Goal: Task Accomplishment & Management: Manage account settings

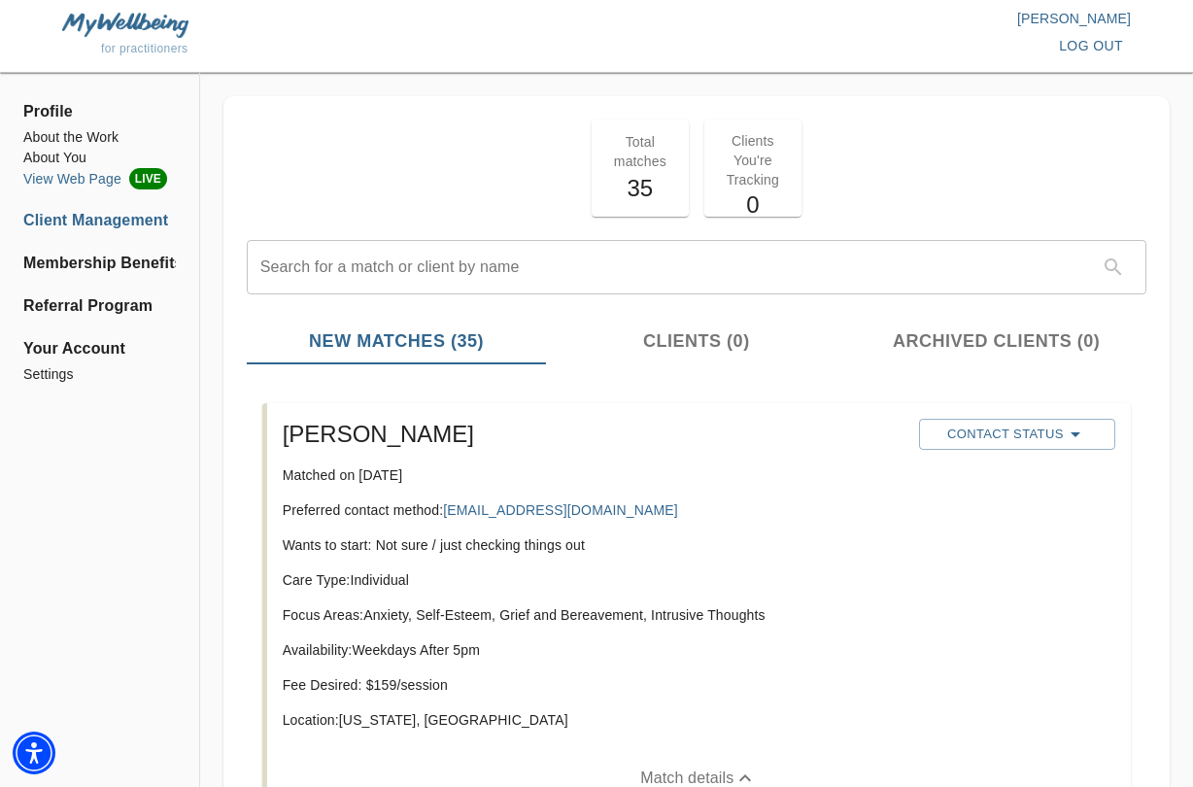
scroll to position [195, 0]
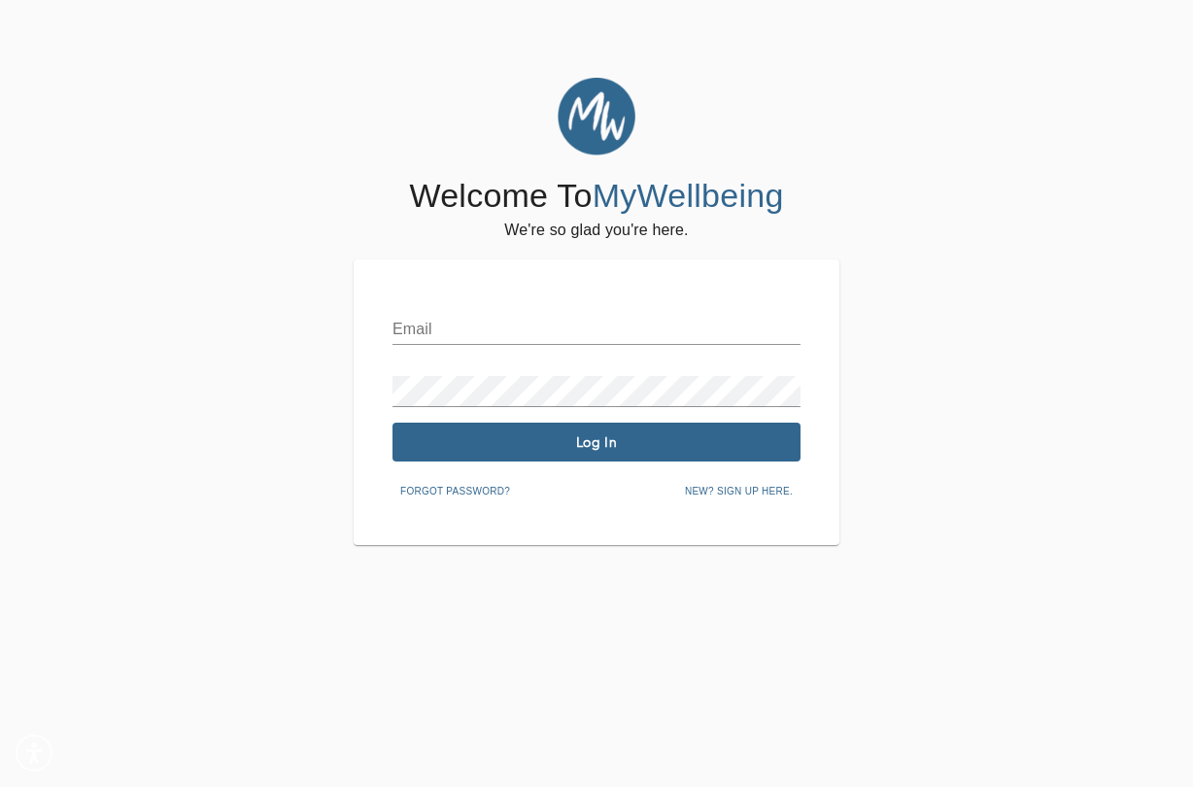
click at [429, 316] on input "text" at bounding box center [596, 329] width 408 height 31
type input "bethanie.railling@mywellbeing.com"
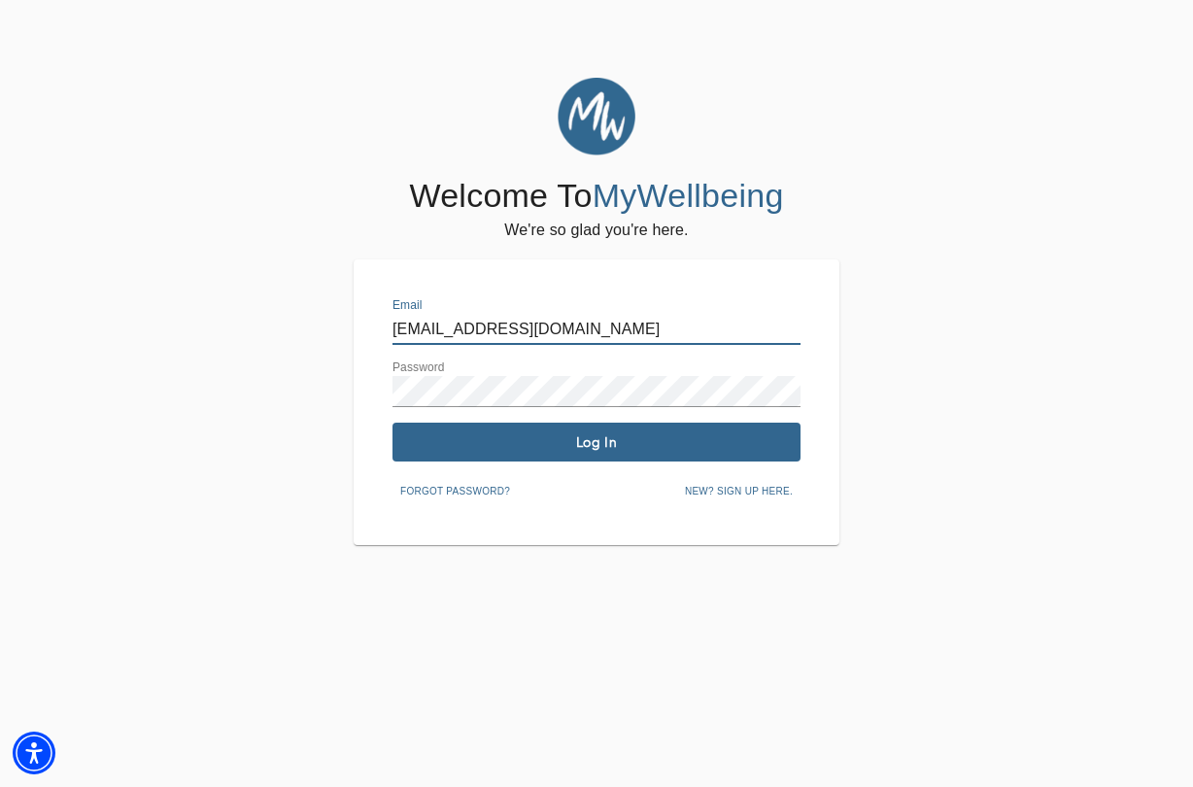
click at [629, 436] on span "Log In" at bounding box center [596, 442] width 392 height 18
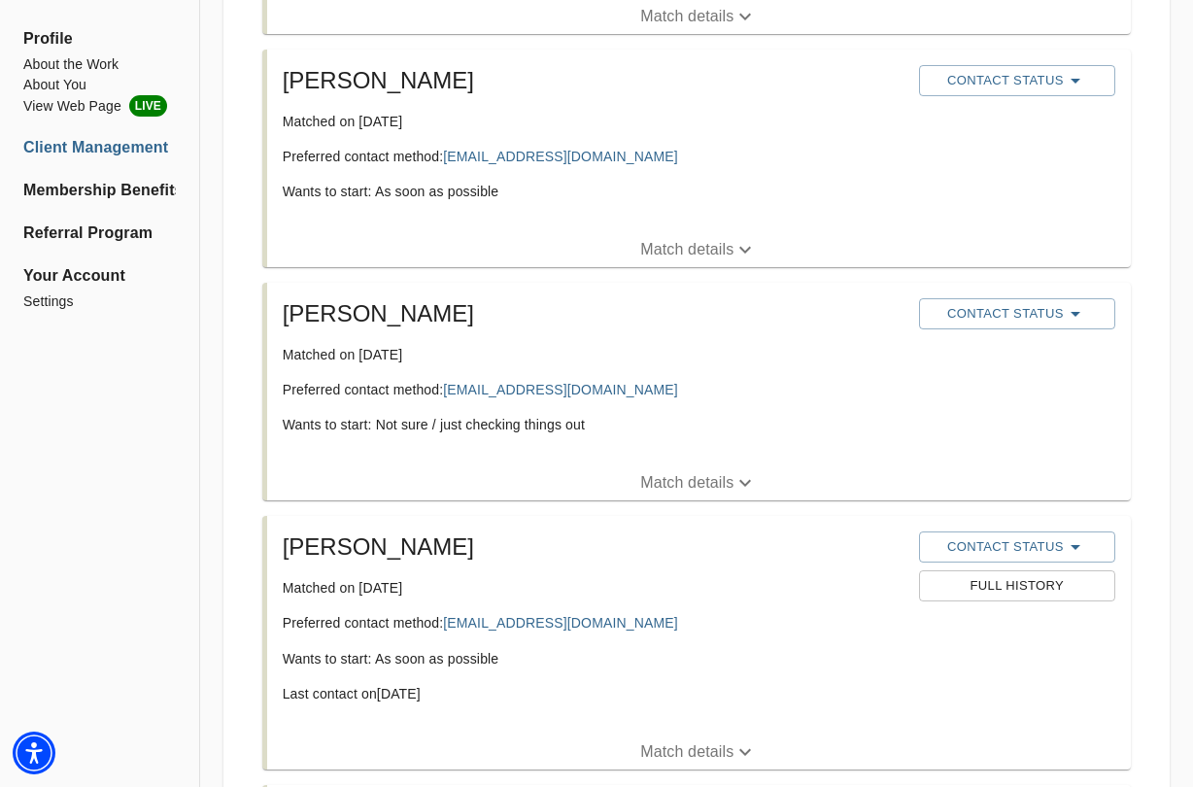
scroll to position [1526, 0]
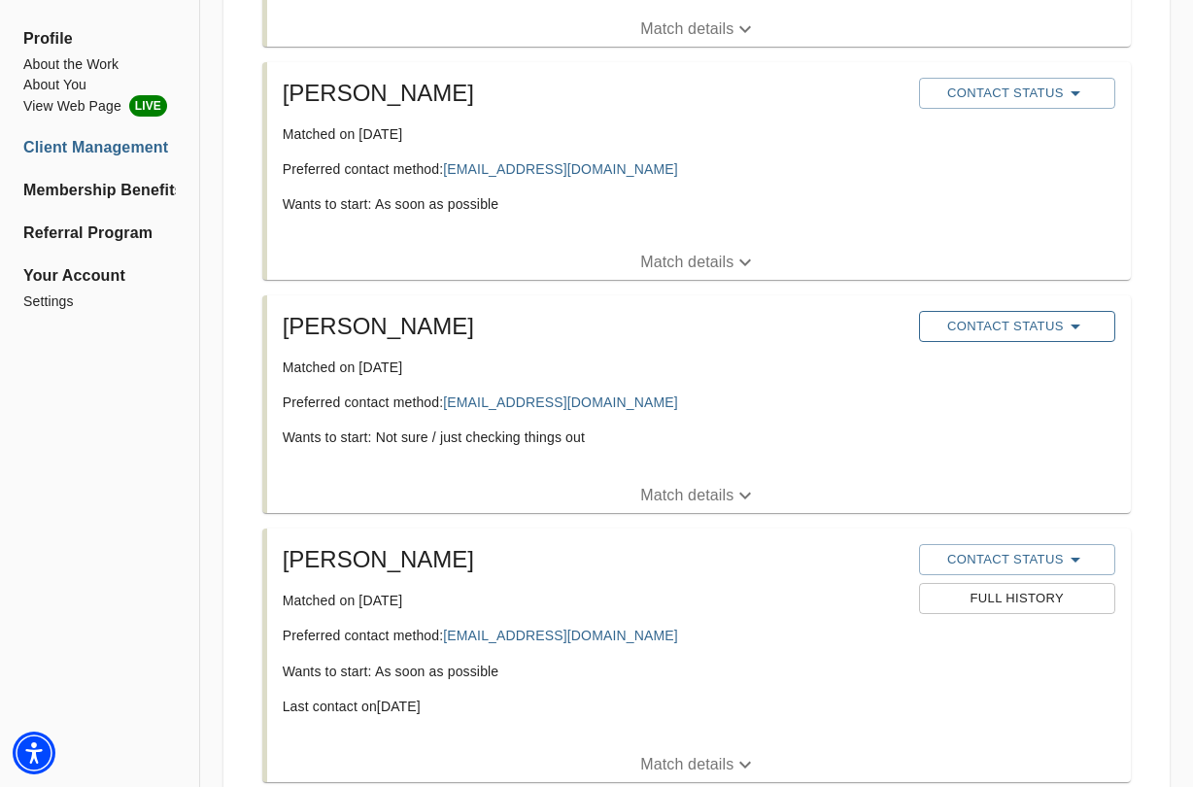
click at [997, 315] on span "Contact Status" at bounding box center [1016, 326] width 177 height 23
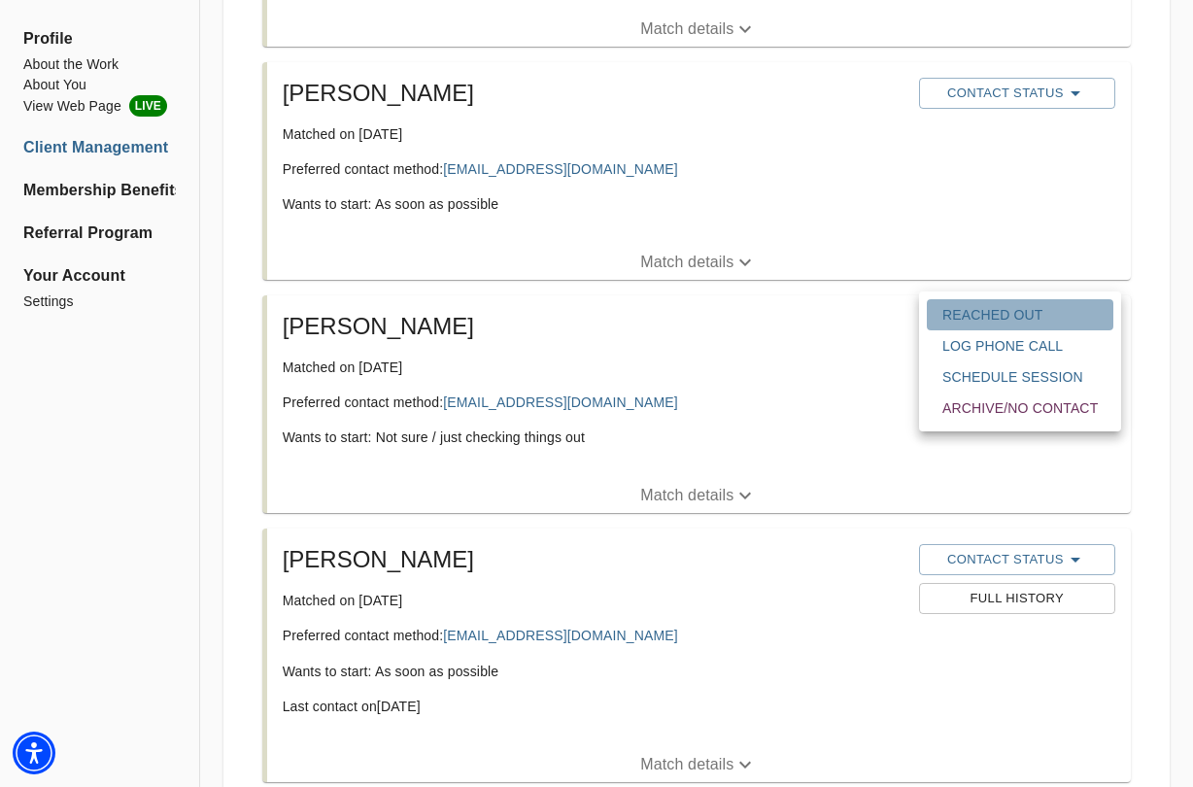
click at [998, 317] on span "Reached Out" at bounding box center [1019, 314] width 155 height 19
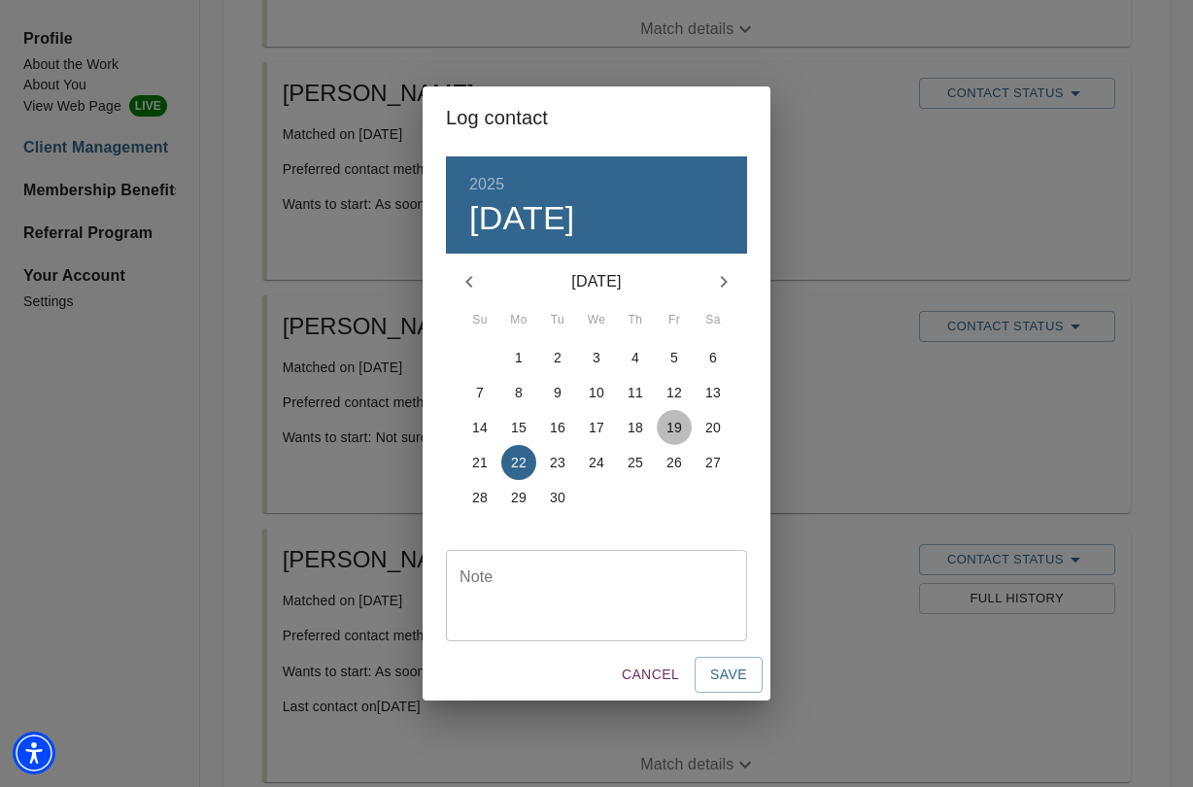
click at [676, 435] on p "19" at bounding box center [674, 427] width 16 height 19
click at [740, 676] on span "Save" at bounding box center [728, 674] width 37 height 24
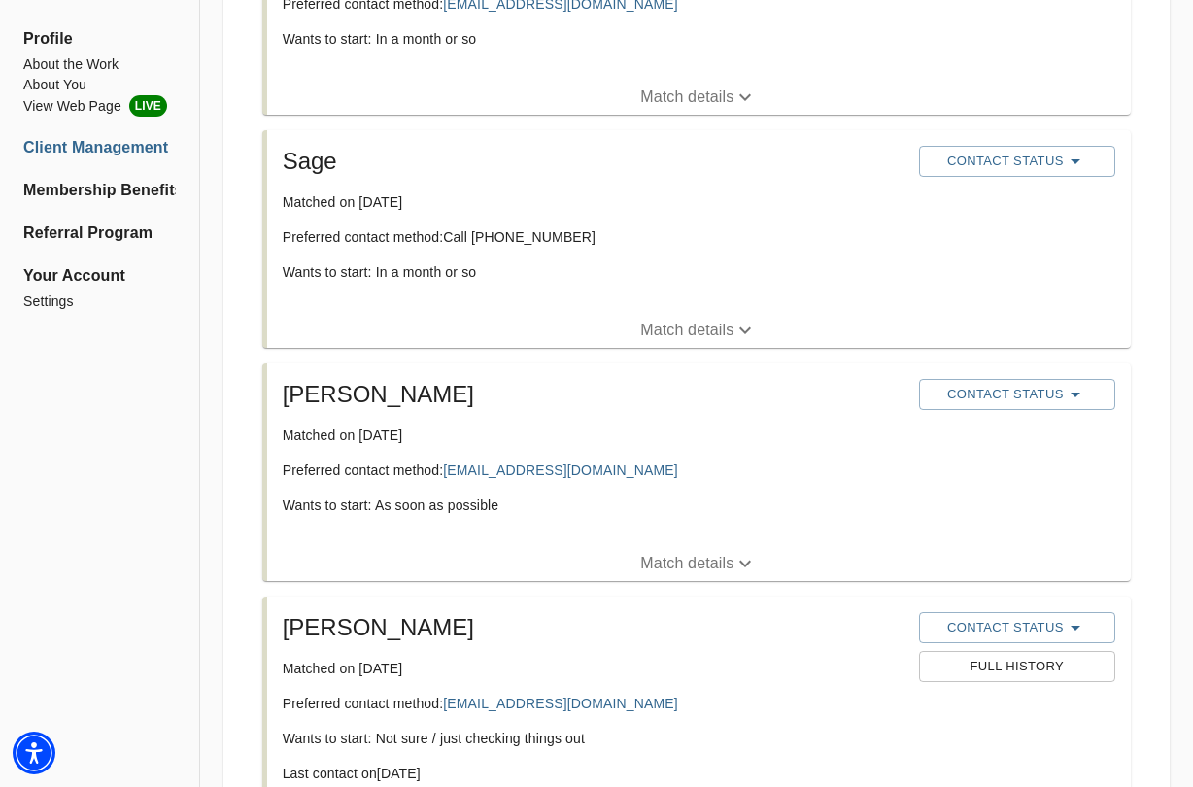
scroll to position [1234, 0]
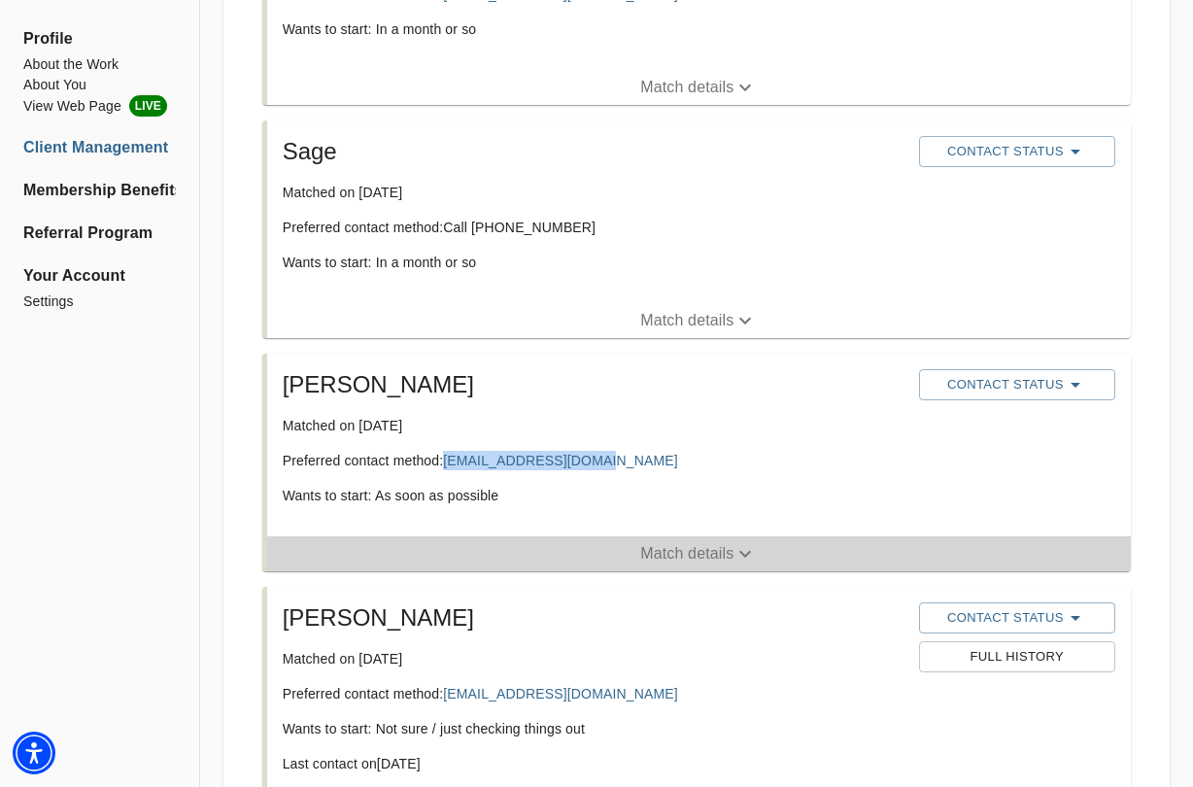
click at [709, 548] on button "Match details" at bounding box center [698, 553] width 863 height 35
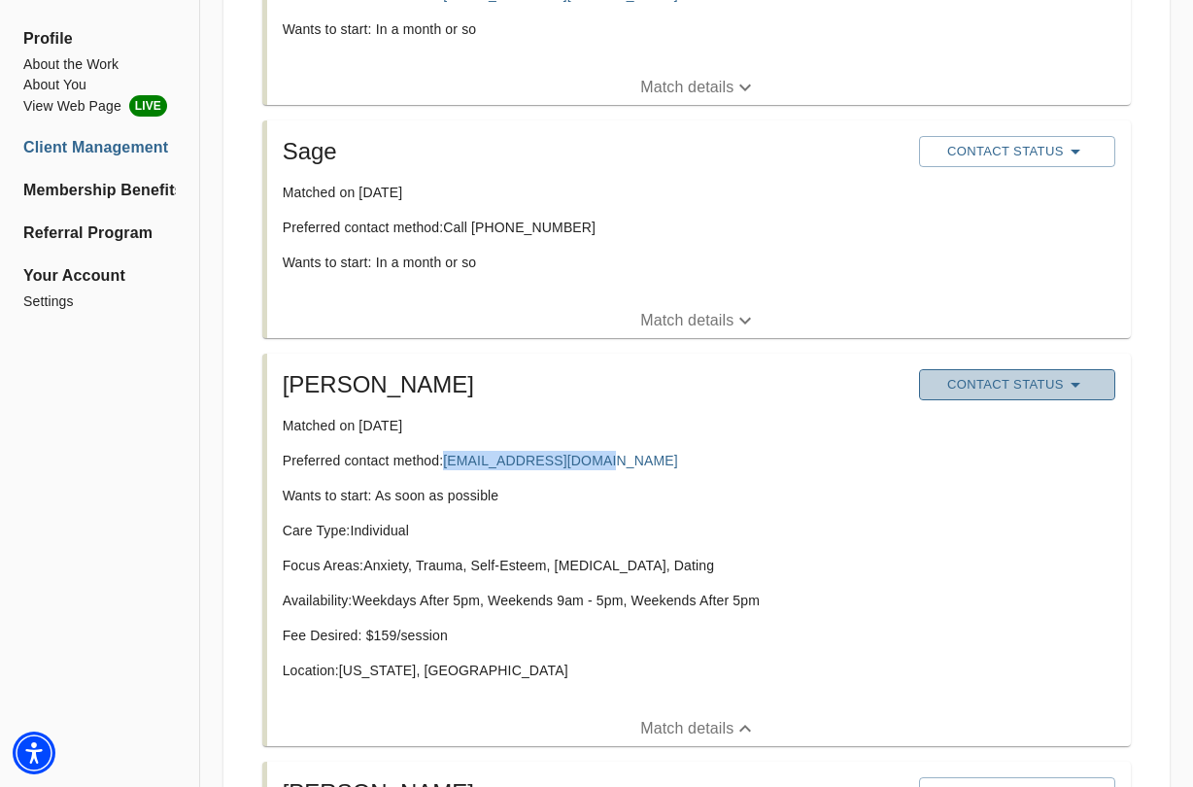
click at [1016, 373] on span "Contact Status" at bounding box center [1016, 384] width 177 height 23
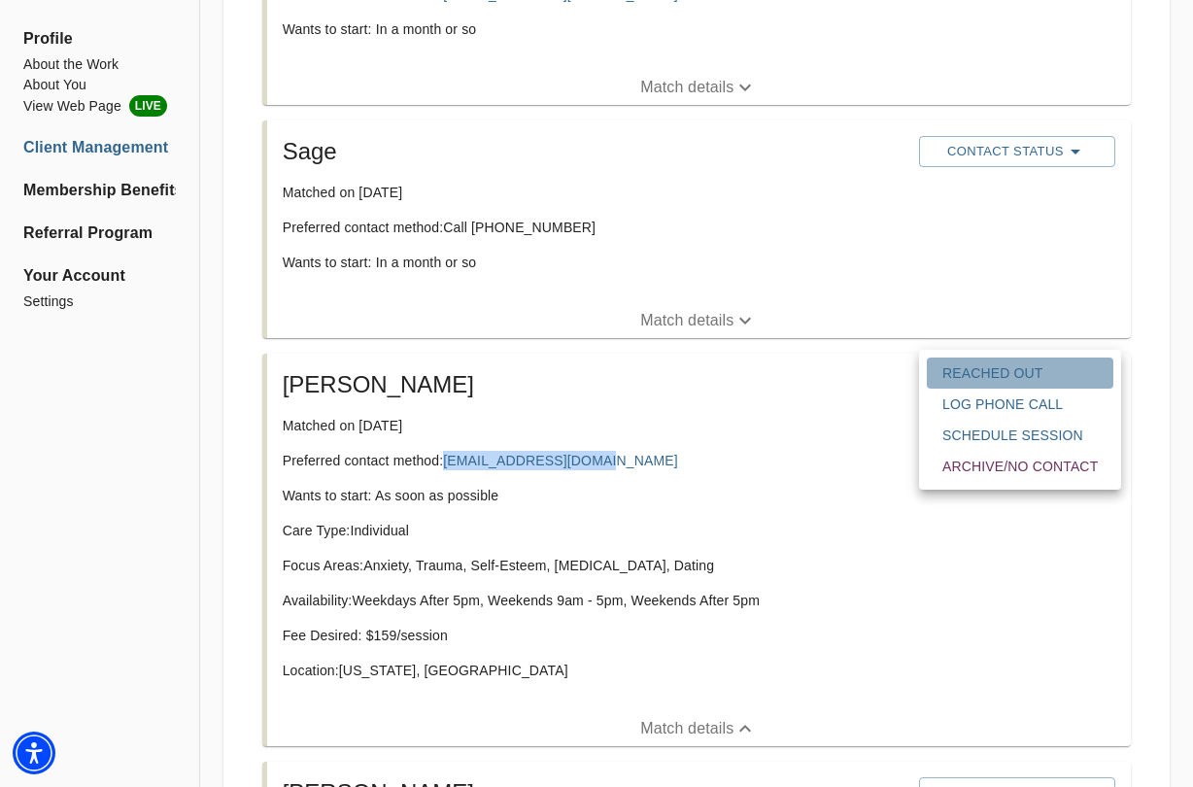
click at [1003, 380] on span "Reached Out" at bounding box center [1019, 372] width 155 height 19
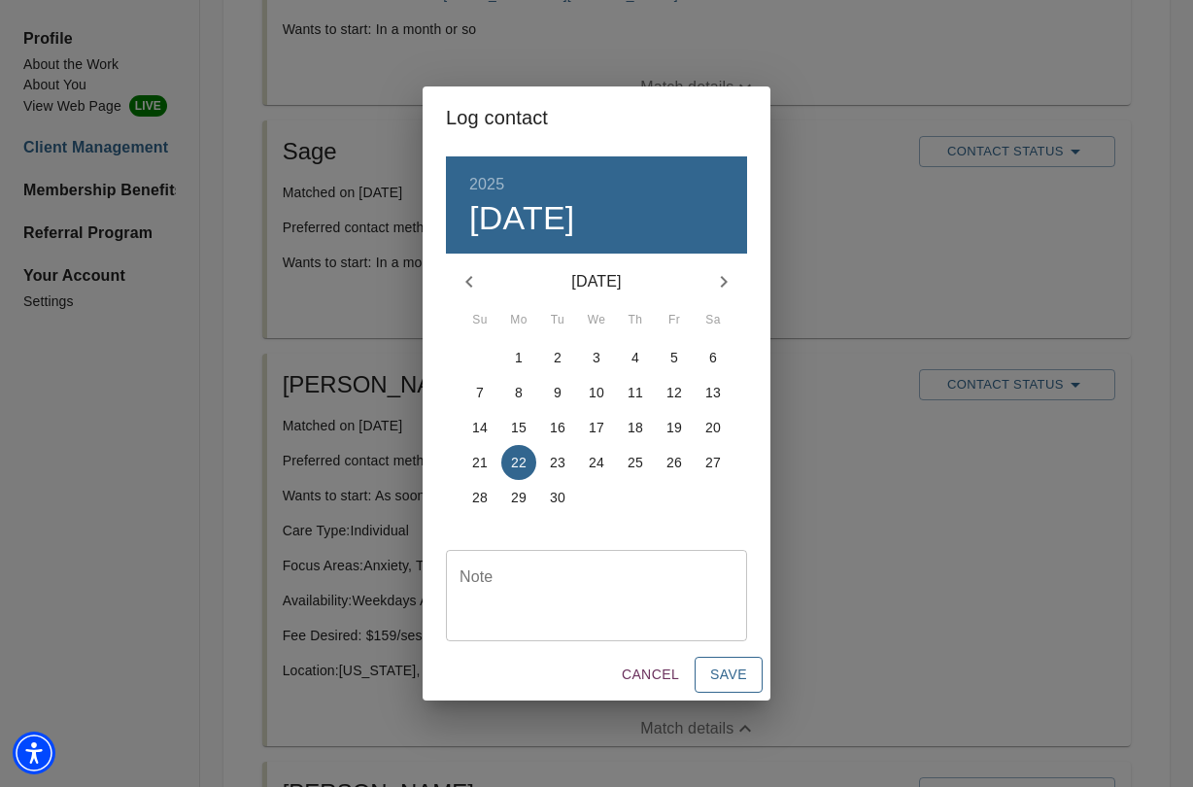
click at [724, 679] on span "Save" at bounding box center [728, 674] width 37 height 24
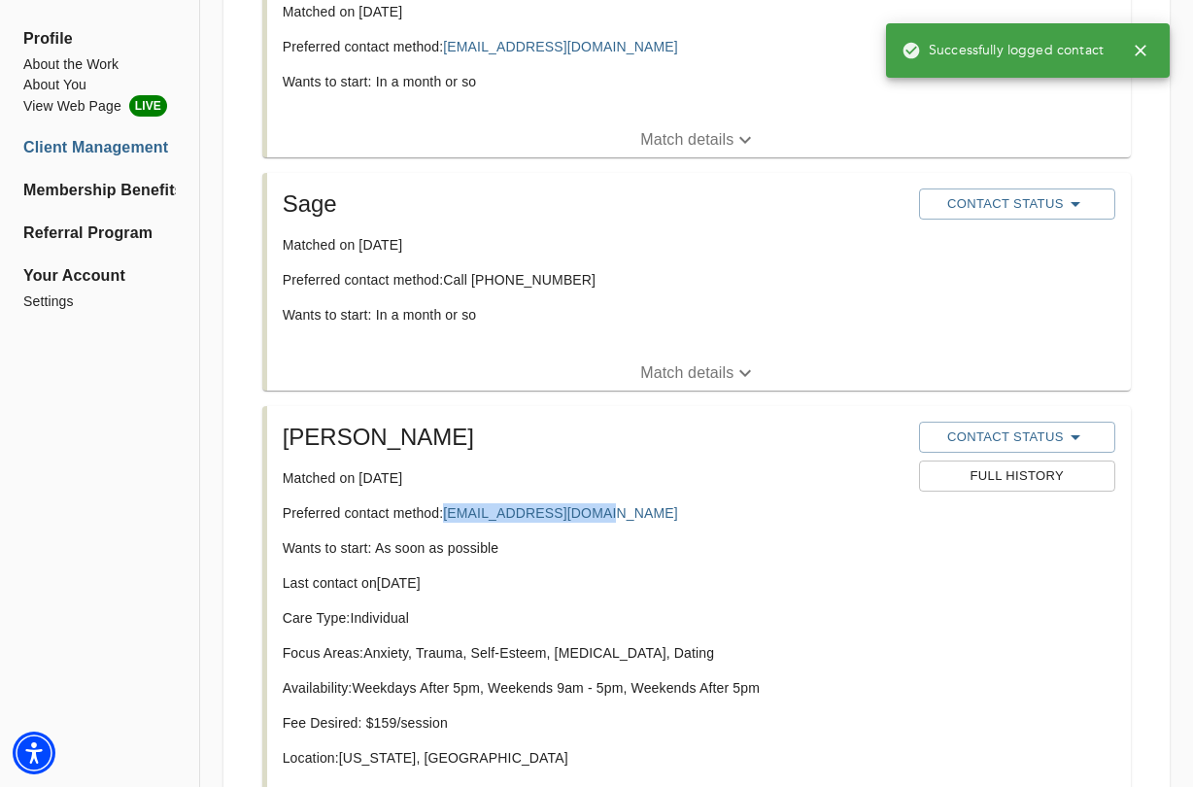
scroll to position [1181, 0]
click at [701, 362] on p "Match details" at bounding box center [686, 373] width 93 height 23
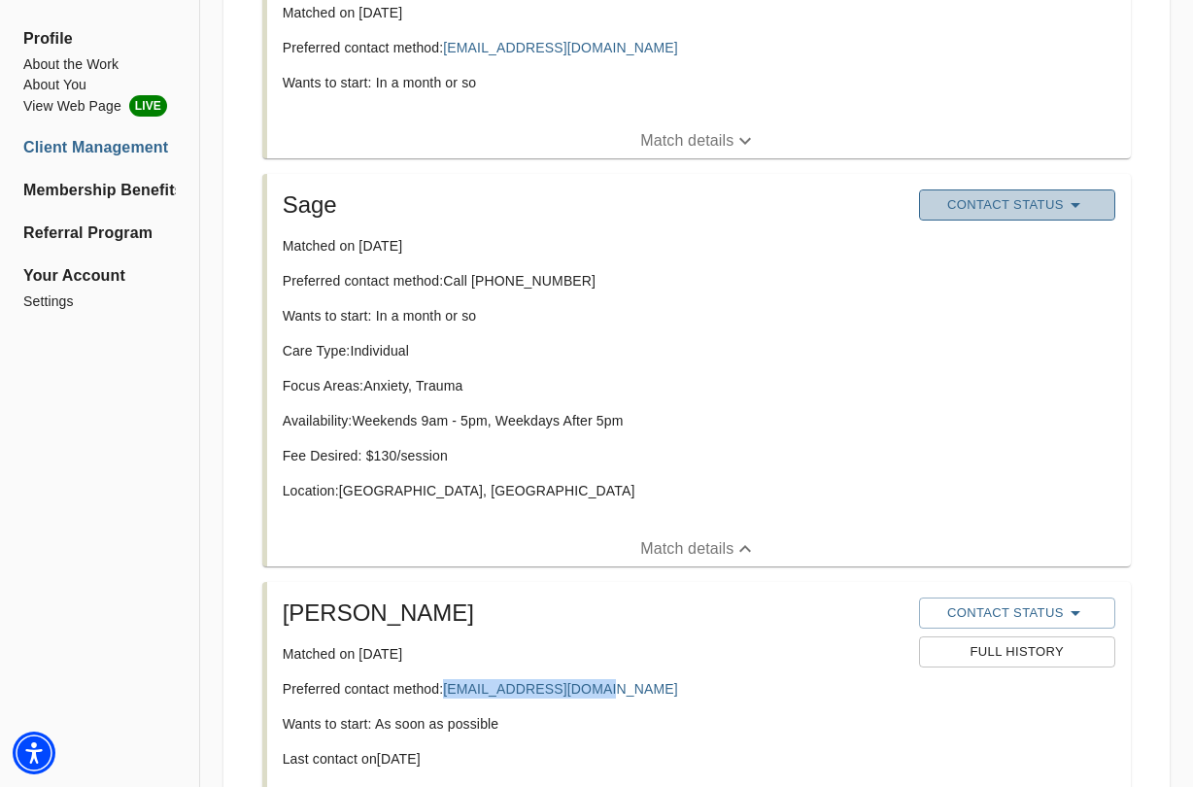
click at [992, 189] on button "Contact Status" at bounding box center [1017, 204] width 196 height 31
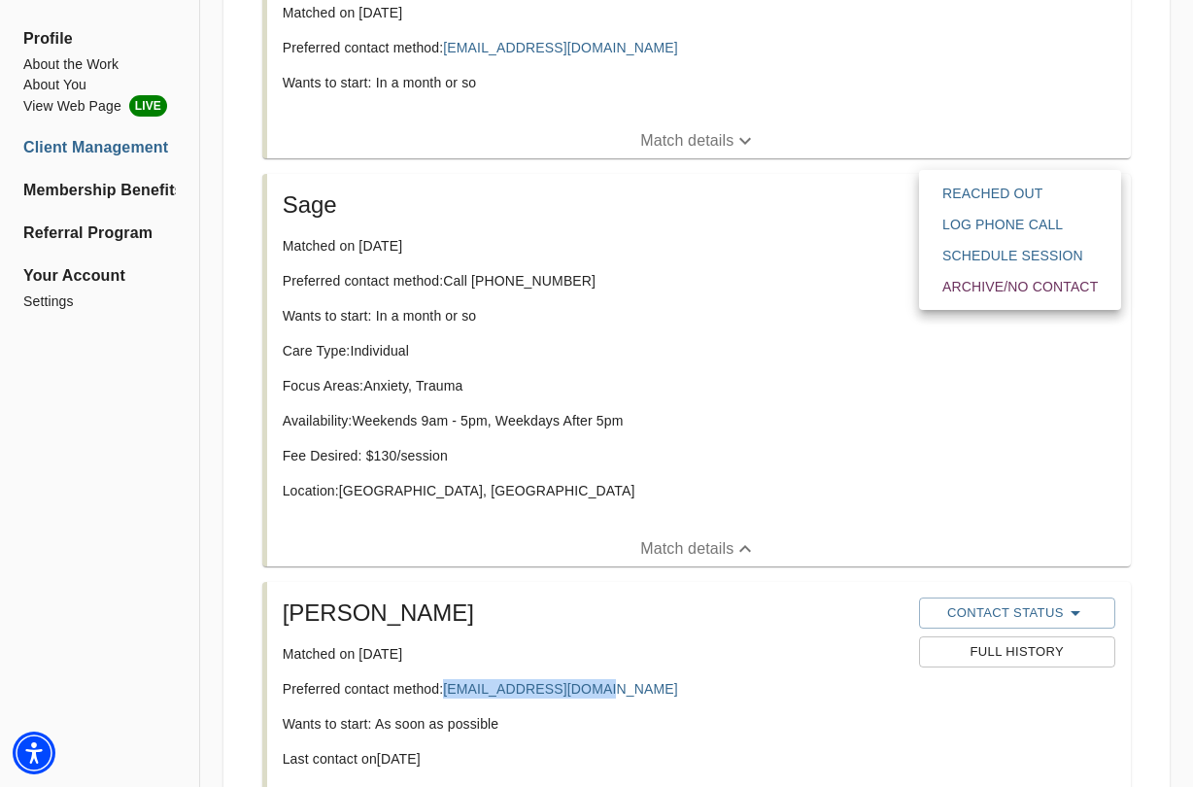
click at [989, 194] on span "Reached Out" at bounding box center [1019, 193] width 155 height 19
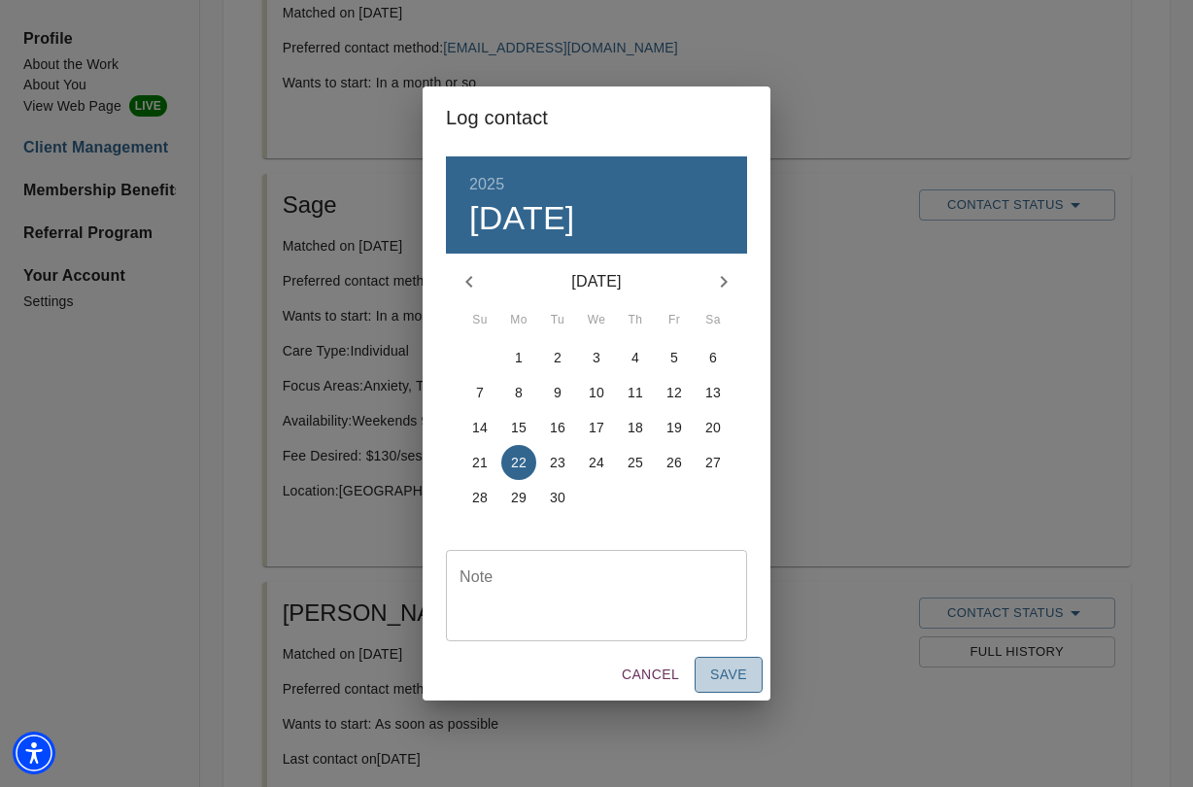
click at [730, 678] on span "Save" at bounding box center [728, 674] width 37 height 24
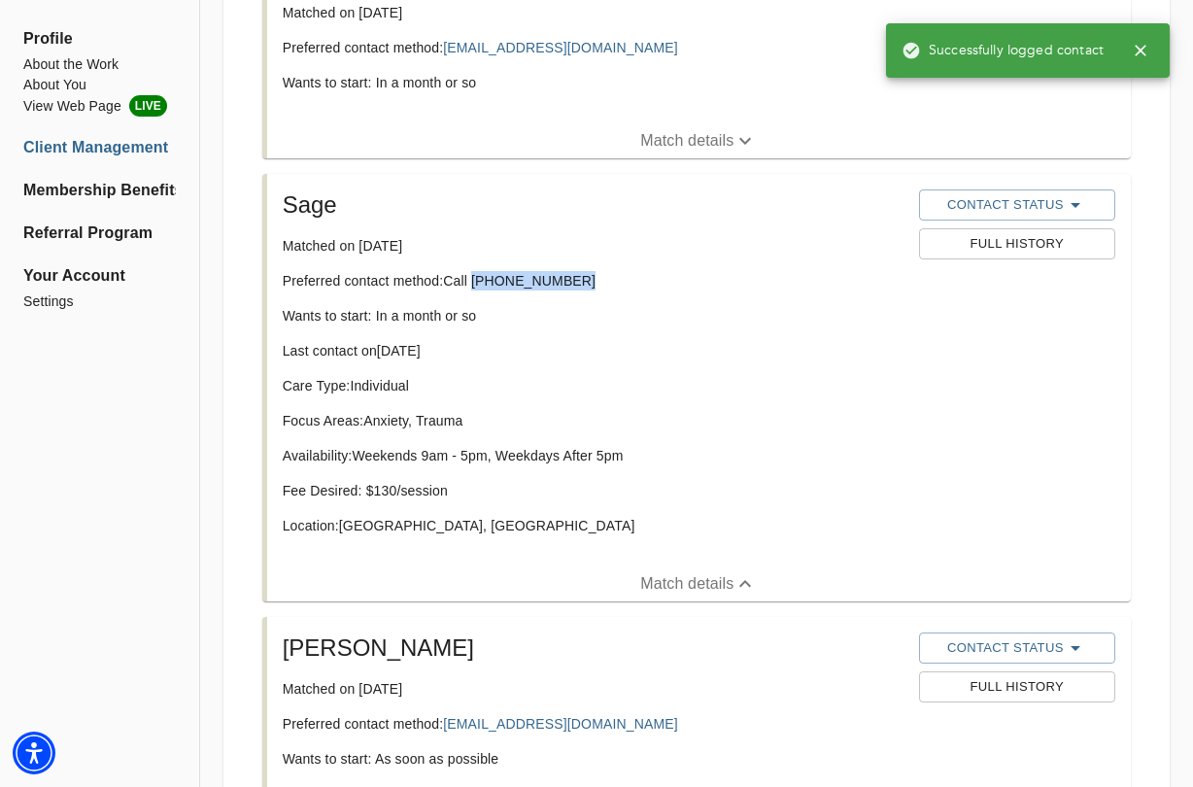
drag, startPoint x: 576, startPoint y: 261, endPoint x: 478, endPoint y: 258, distance: 98.1
click at [478, 271] on p "Preferred contact method: Call (315) 276-6820" at bounding box center [593, 280] width 621 height 19
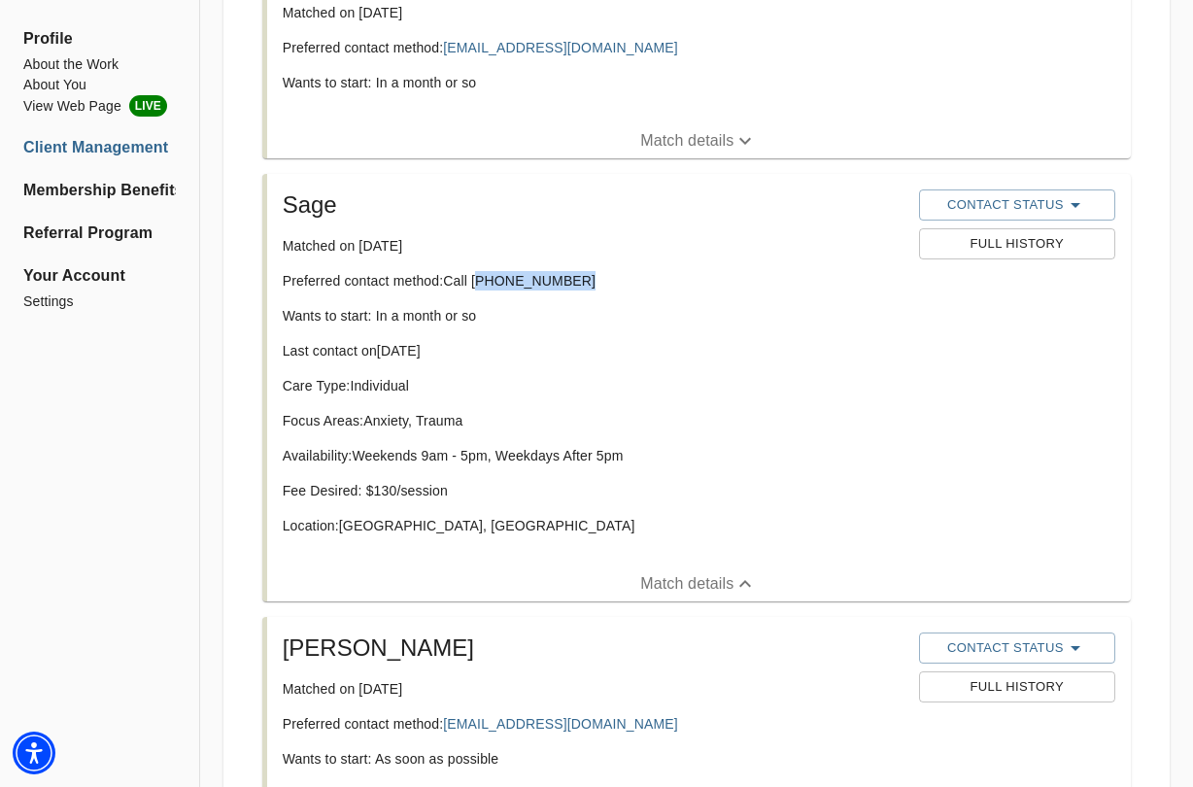
copy p "315) 276-6820"
drag, startPoint x: 494, startPoint y: 259, endPoint x: 436, endPoint y: 3, distance: 262.9
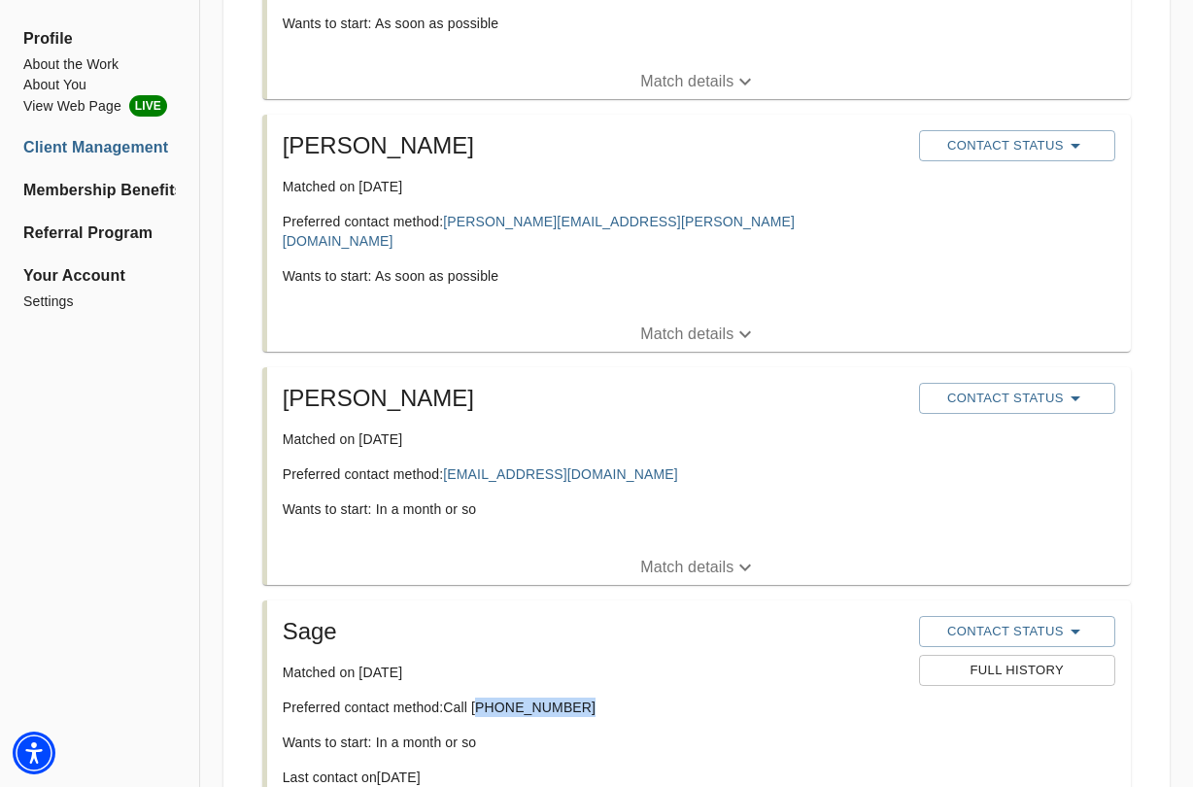
scroll to position [673, 0]
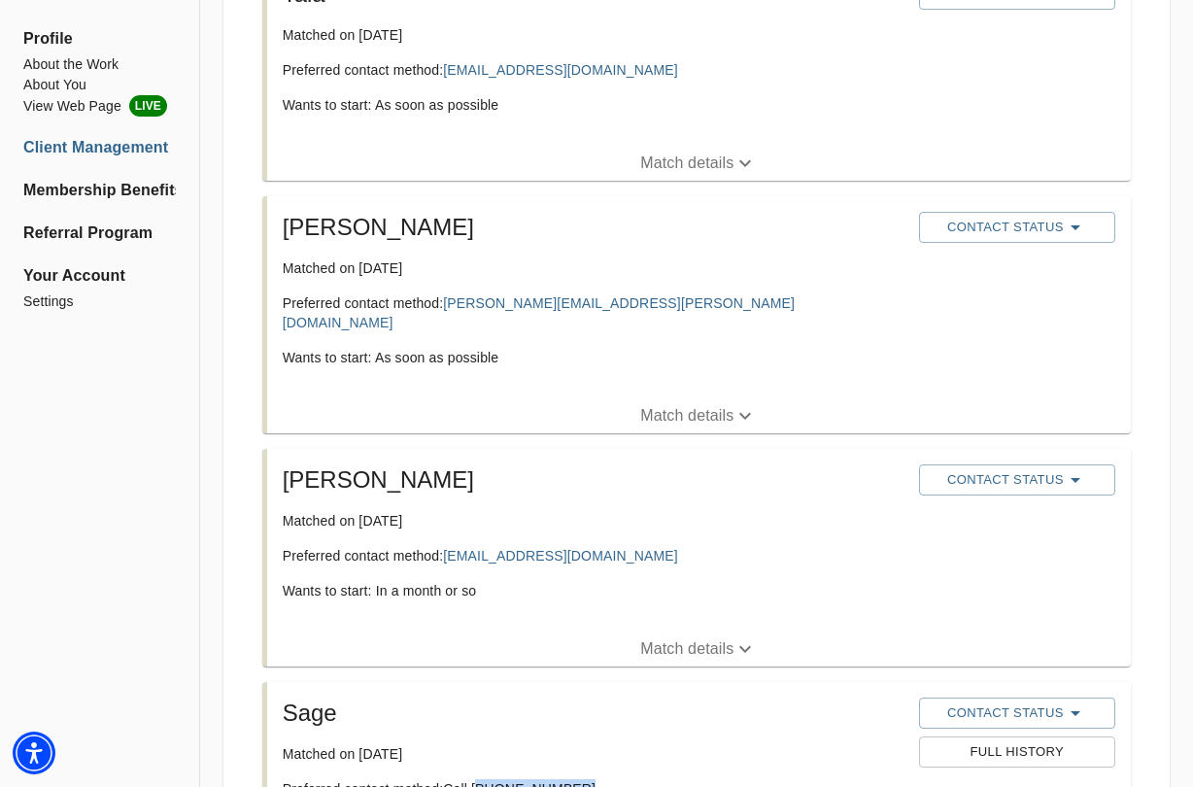
click at [701, 637] on p "Match details" at bounding box center [686, 648] width 93 height 23
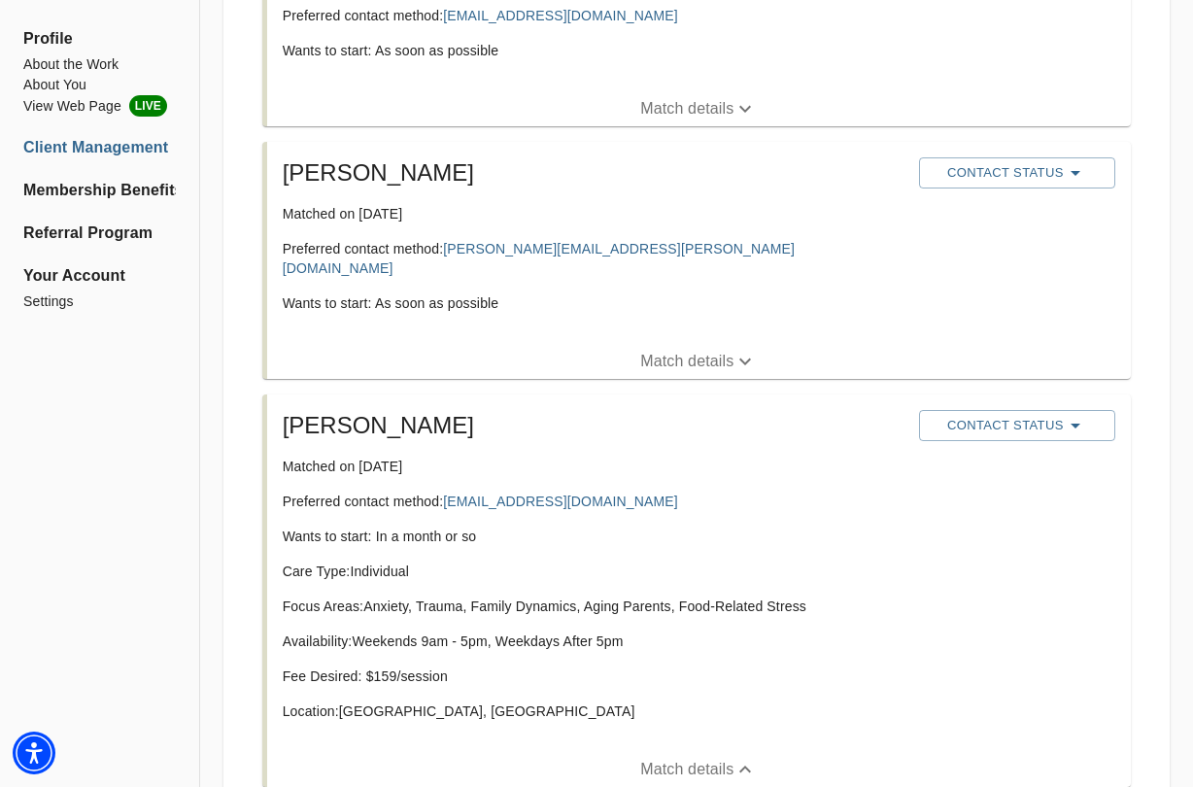
scroll to position [735, 0]
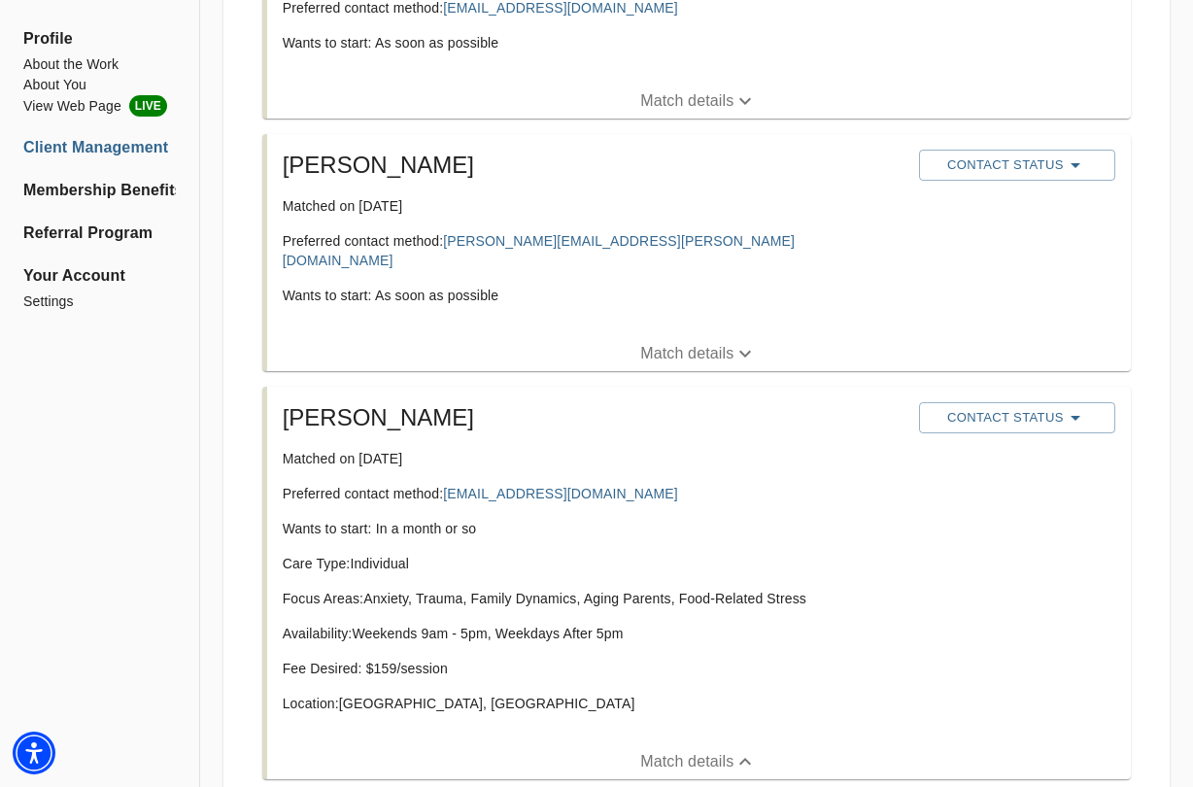
click at [708, 342] on p "Match details" at bounding box center [686, 353] width 93 height 23
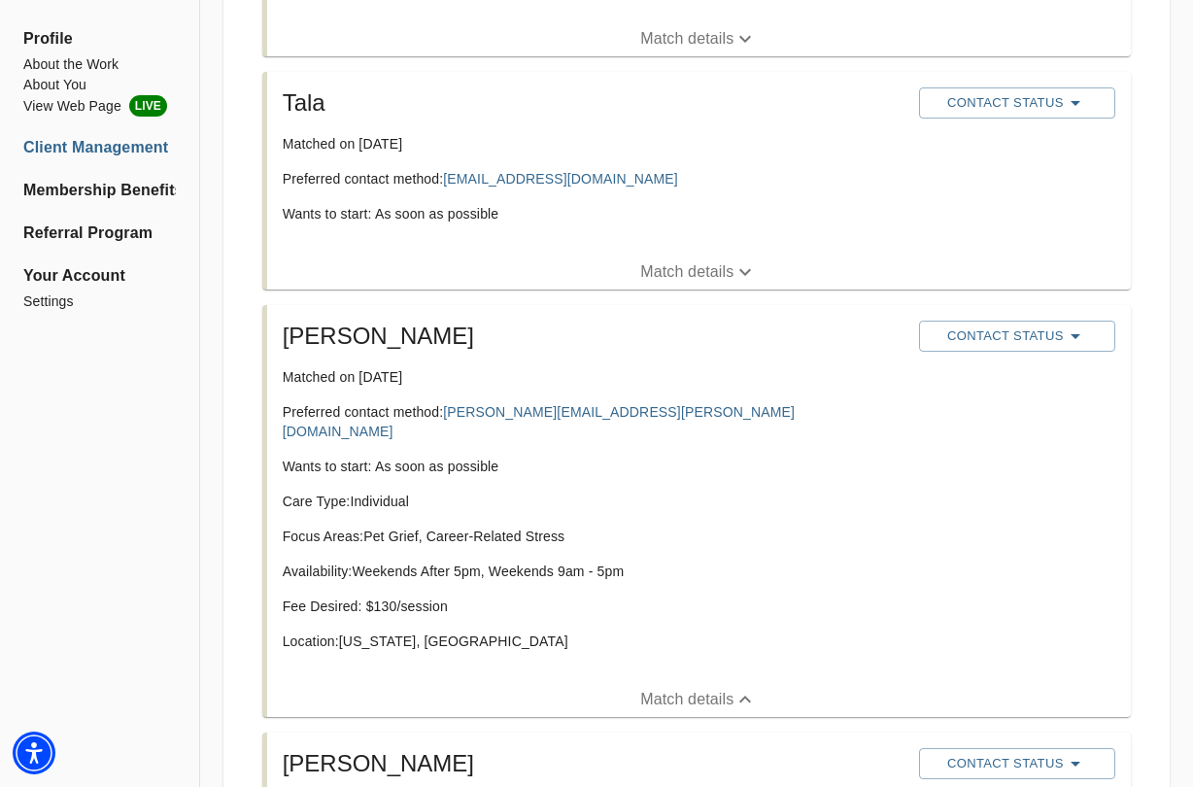
scroll to position [518, 0]
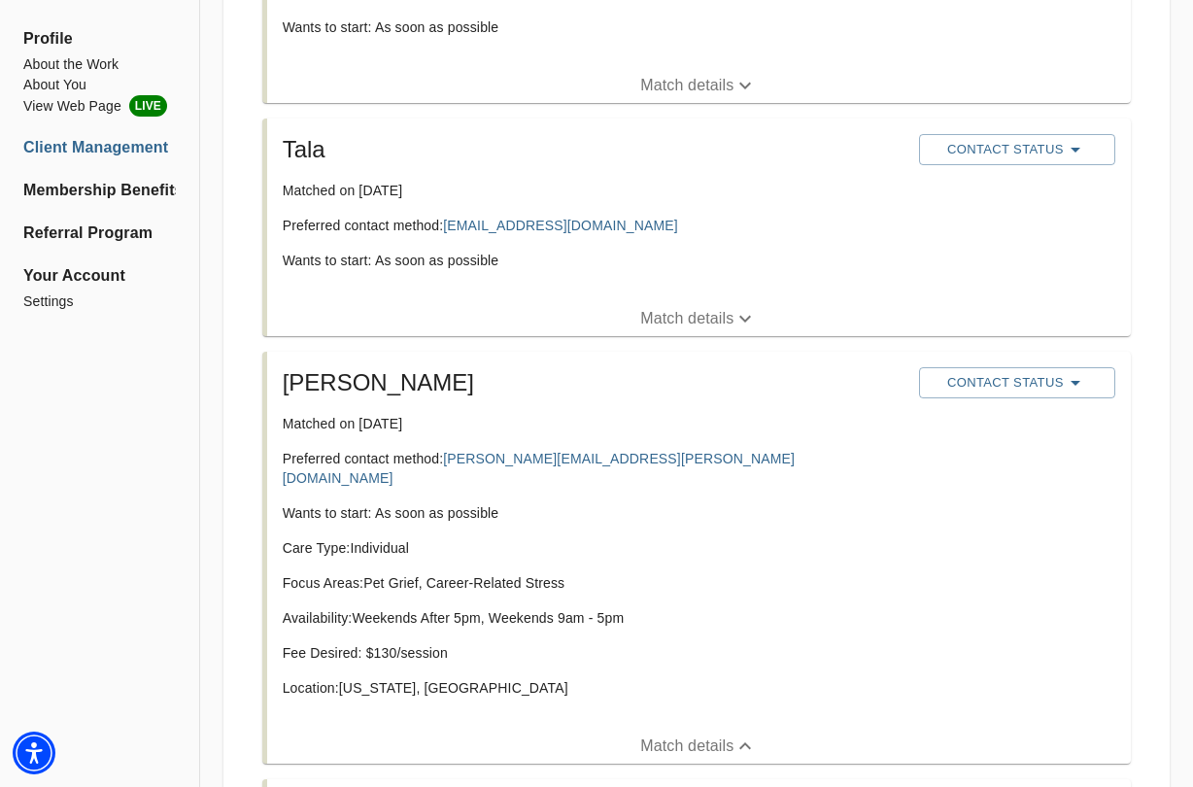
click at [721, 314] on p "Match details" at bounding box center [686, 318] width 93 height 23
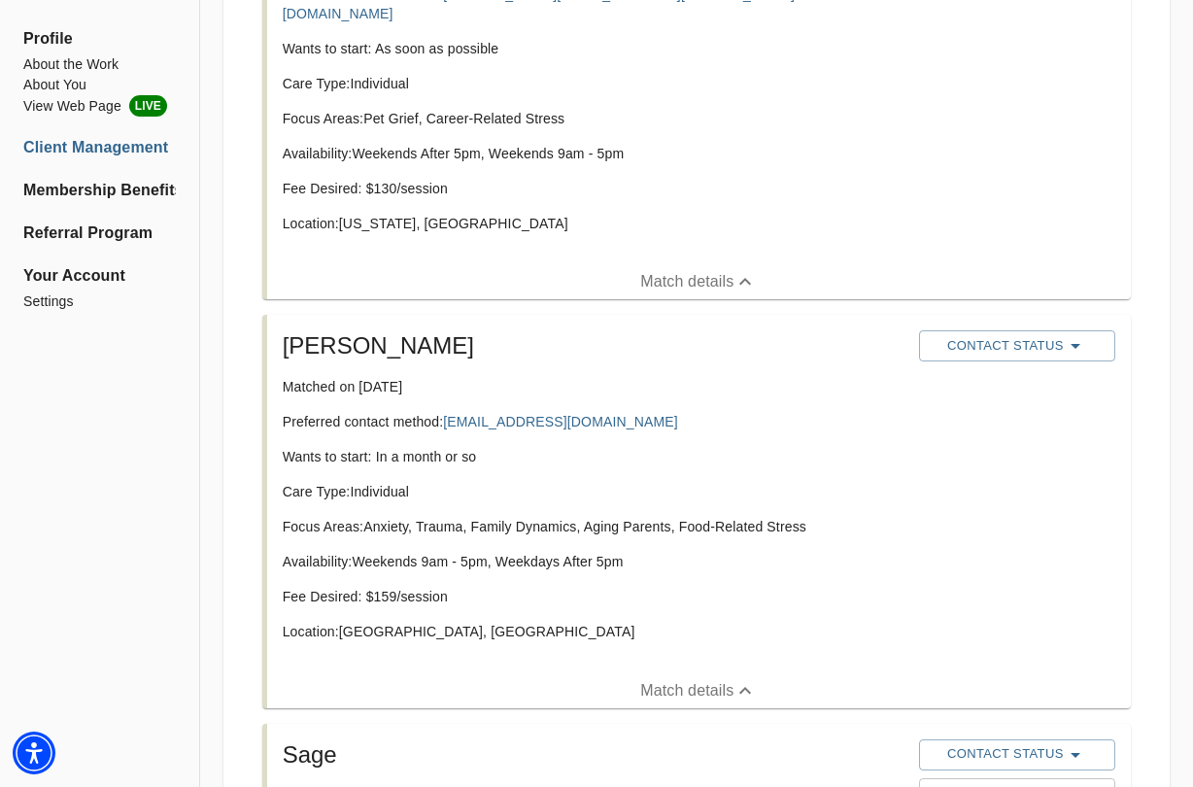
scroll to position [1168, 0]
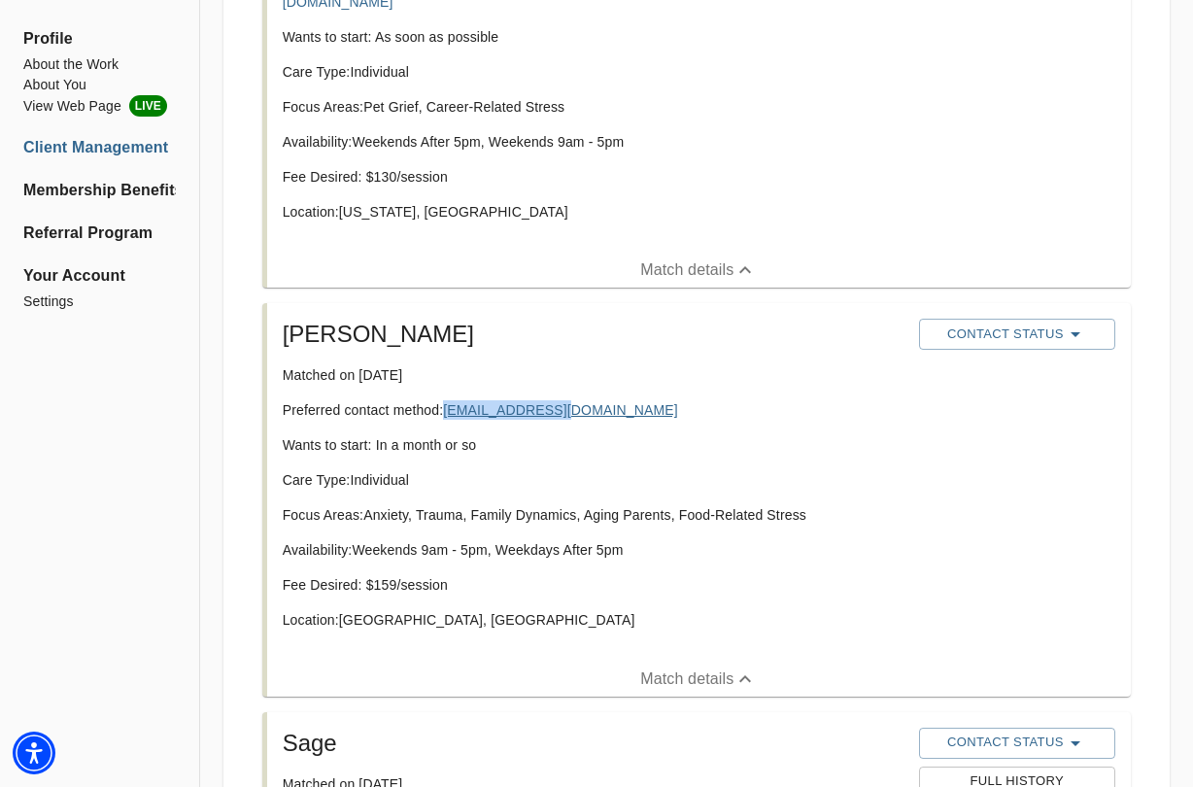
copy link "Palomma3@aol.com"
drag, startPoint x: 534, startPoint y: 388, endPoint x: 221, endPoint y: 16, distance: 486.7
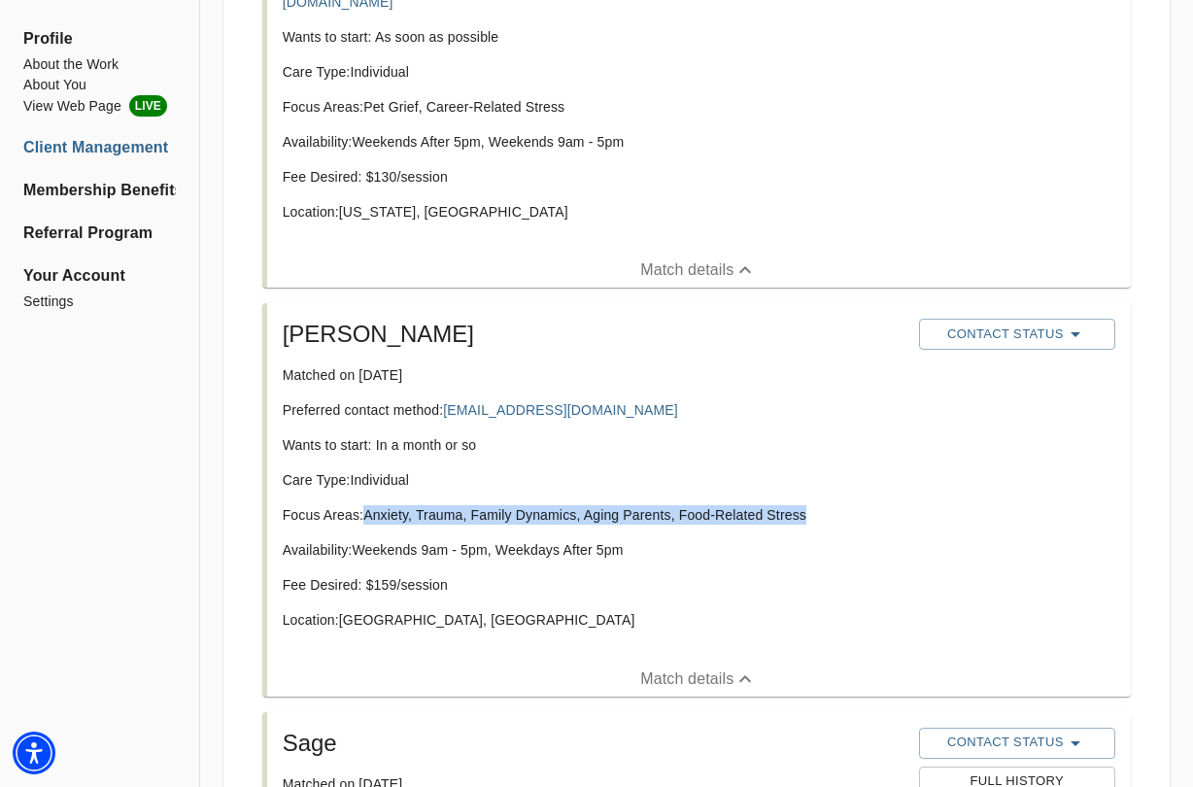
drag, startPoint x: 810, startPoint y: 499, endPoint x: 368, endPoint y: 499, distance: 441.9
click at [368, 505] on p "Focus Areas: Anxiety, Trauma, Family Dynamics, Aging Parents, Food-Related Stre…" at bounding box center [593, 514] width 621 height 19
copy p "Anxiety, Trauma, Family Dynamics, Aging Parents, Food-Related Stress"
drag, startPoint x: 424, startPoint y: 500, endPoint x: 389, endPoint y: 50, distance: 452.0
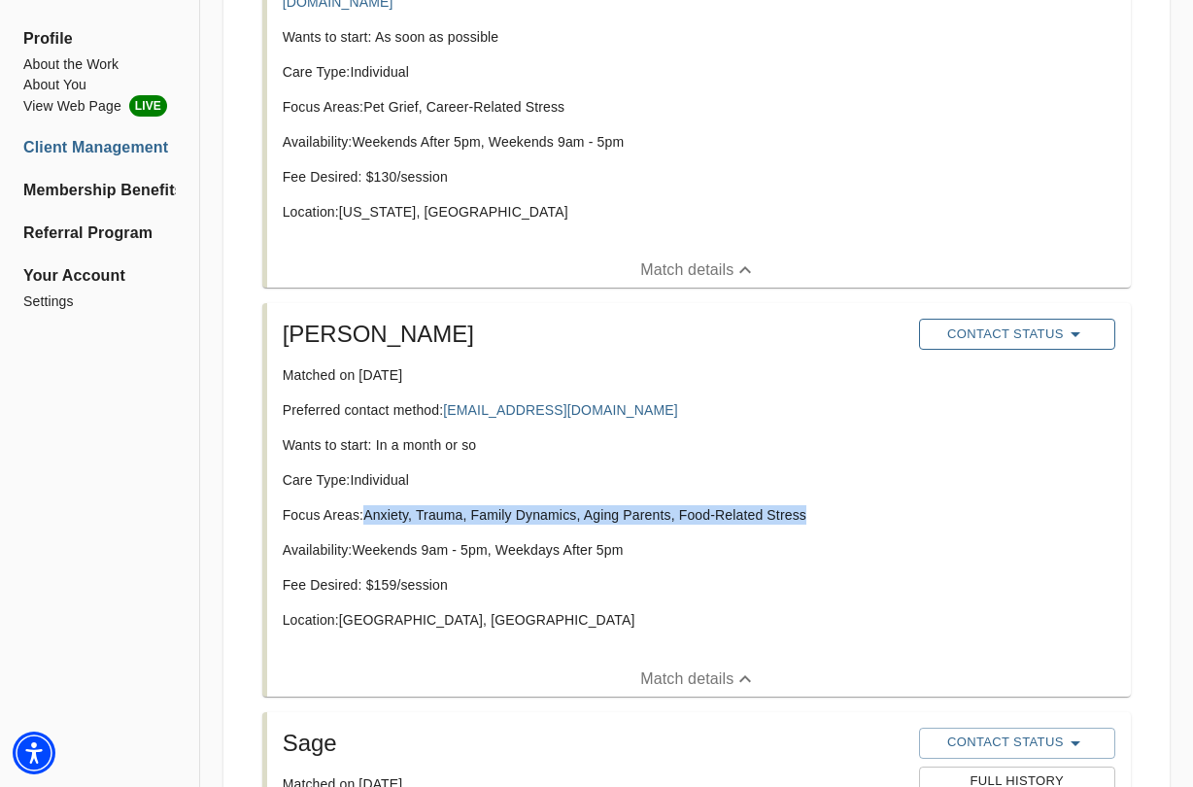
click at [983, 322] on span "Contact Status" at bounding box center [1016, 333] width 177 height 23
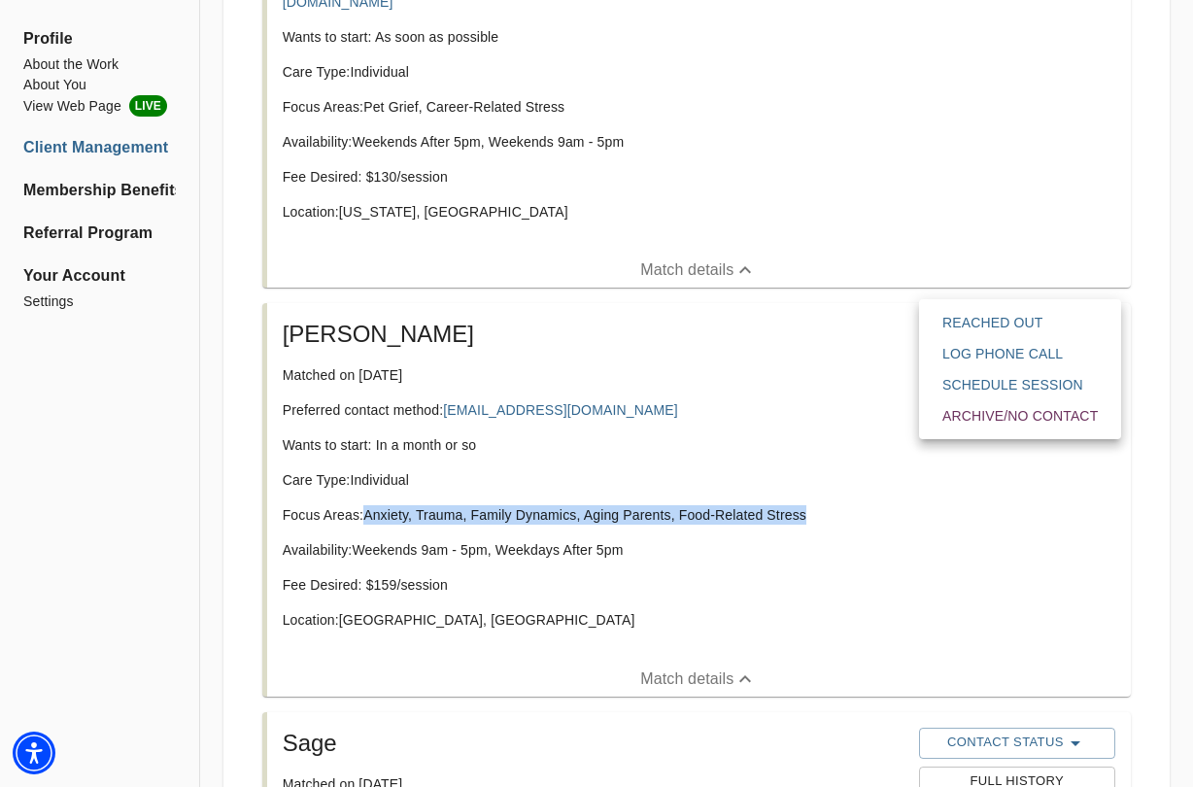
click at [986, 326] on span "Reached Out" at bounding box center [1019, 322] width 155 height 19
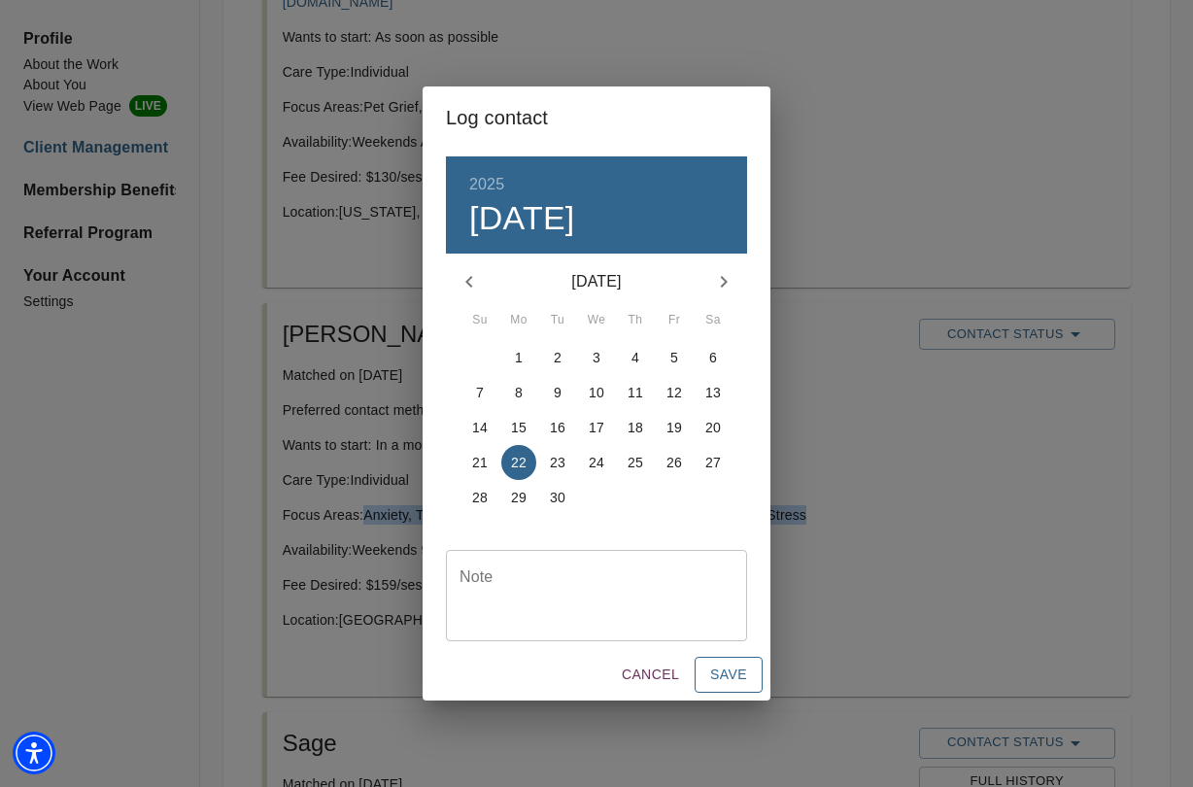
click at [721, 668] on span "Save" at bounding box center [728, 674] width 37 height 24
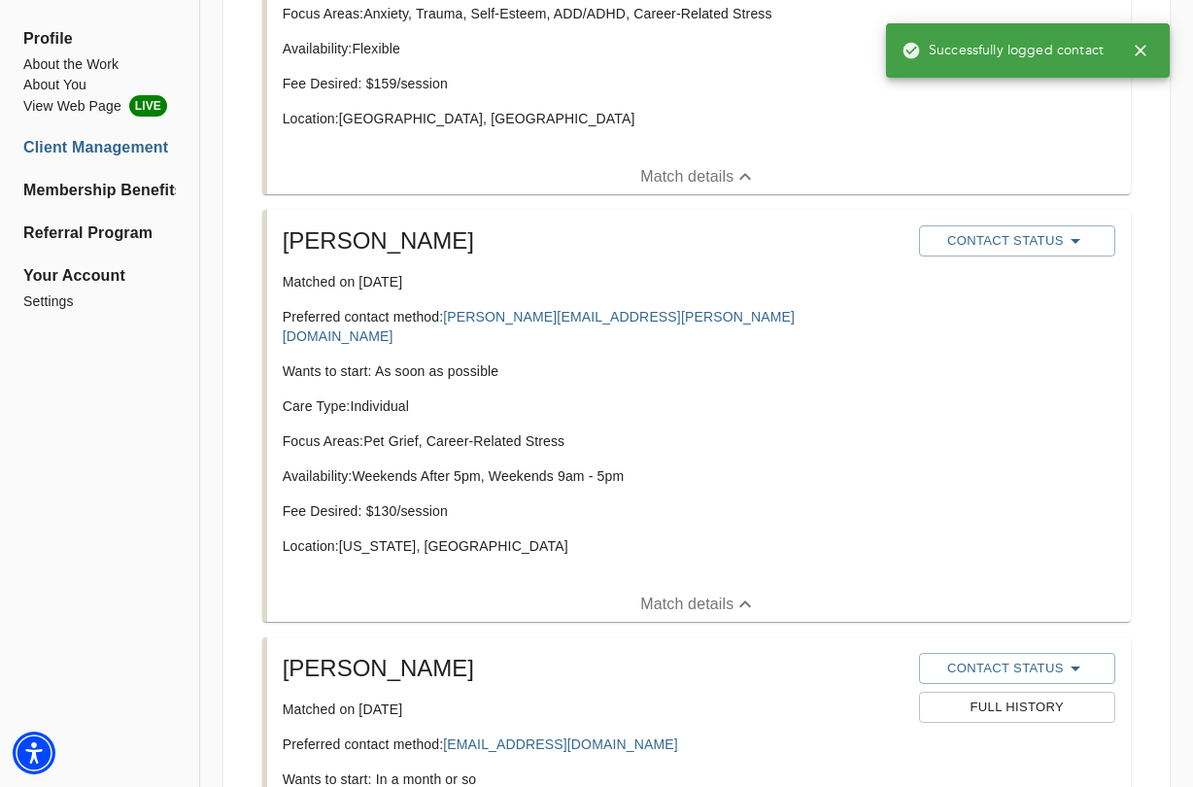
scroll to position [832, 0]
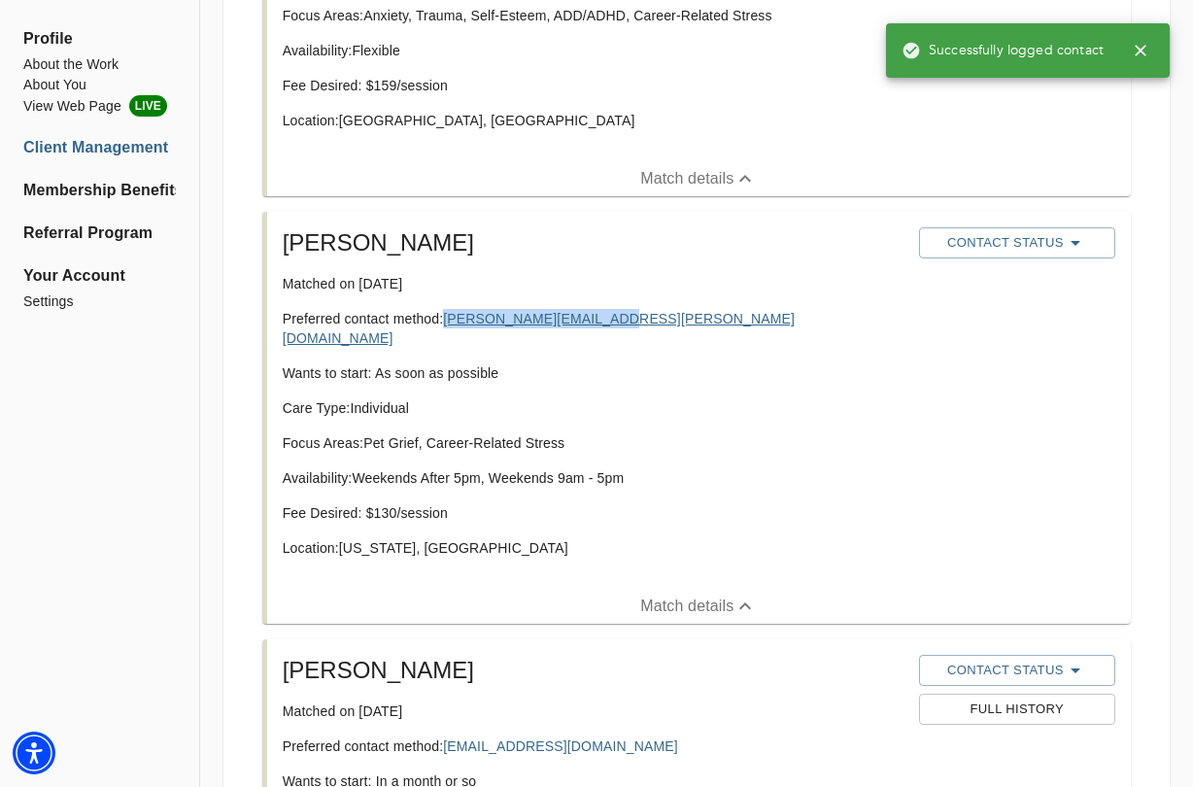
copy link "sarah.e.frank@gmail.com"
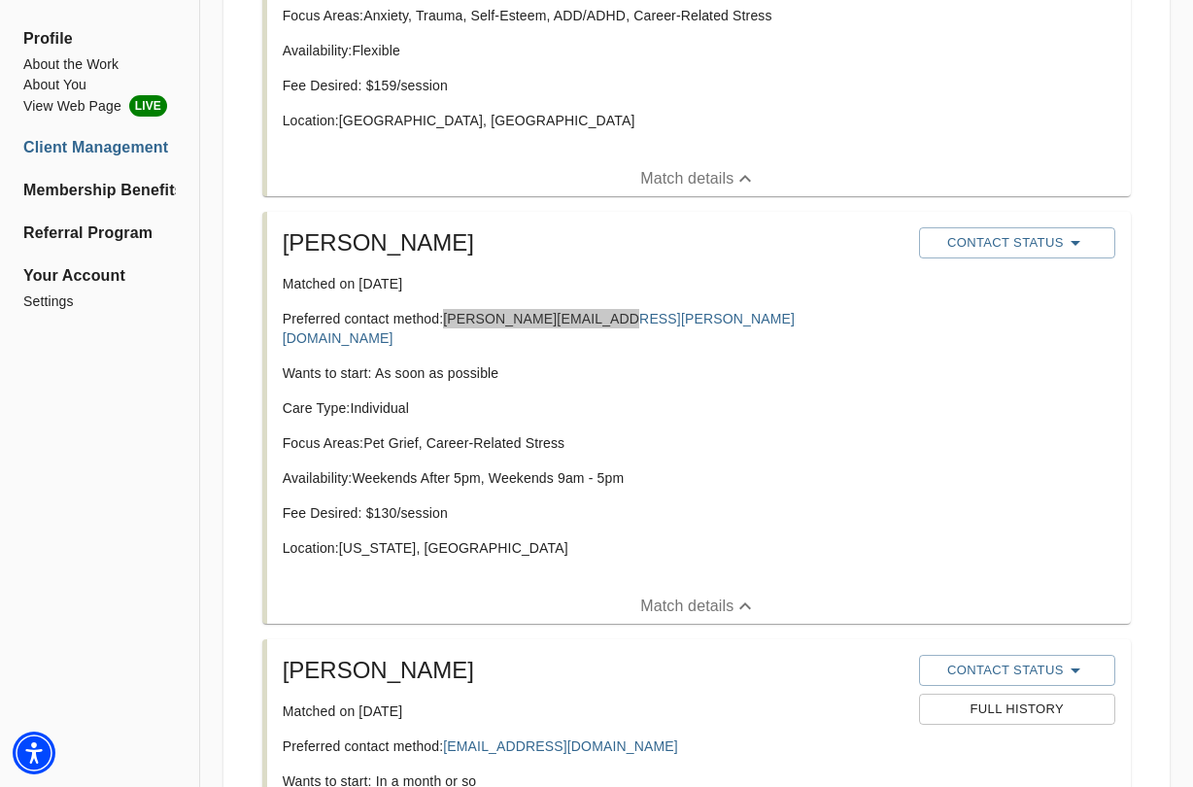
drag, startPoint x: 550, startPoint y: 321, endPoint x: 399, endPoint y: 51, distance: 310.0
click at [989, 243] on span "Contact Status" at bounding box center [1016, 242] width 177 height 23
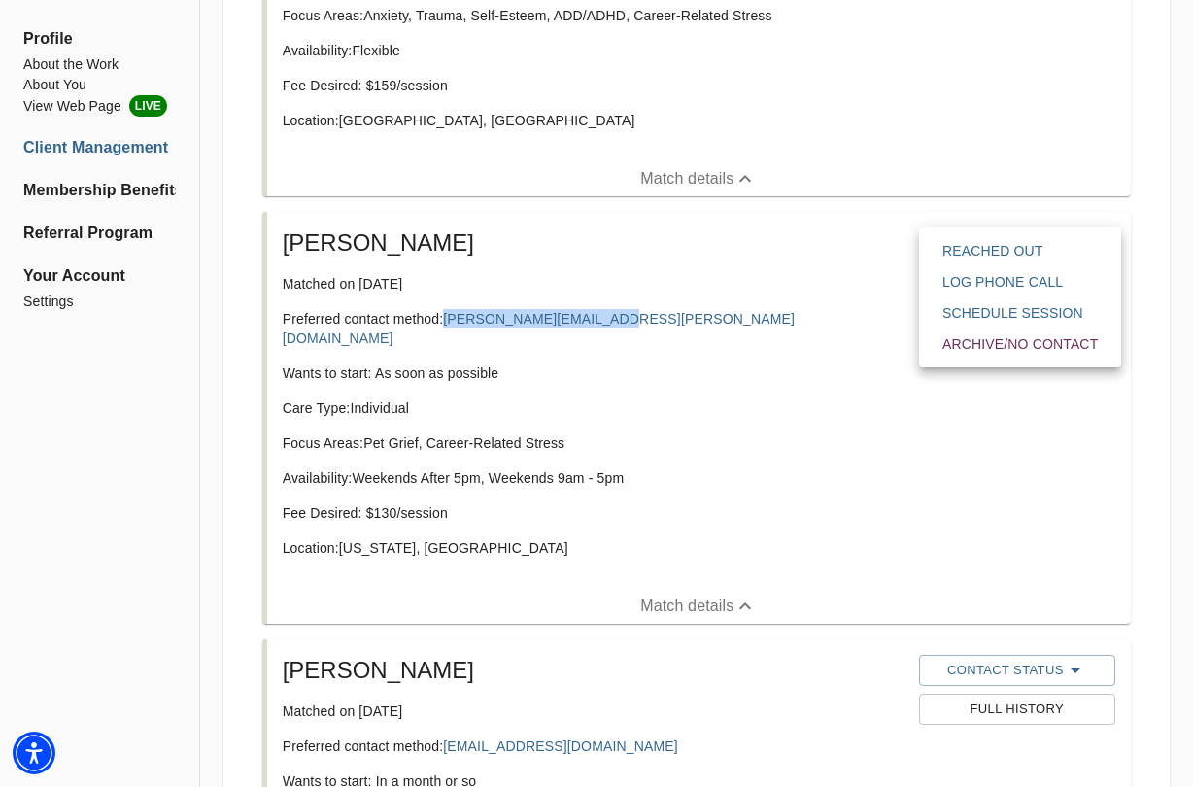
click at [980, 251] on span "Reached Out" at bounding box center [1019, 250] width 155 height 19
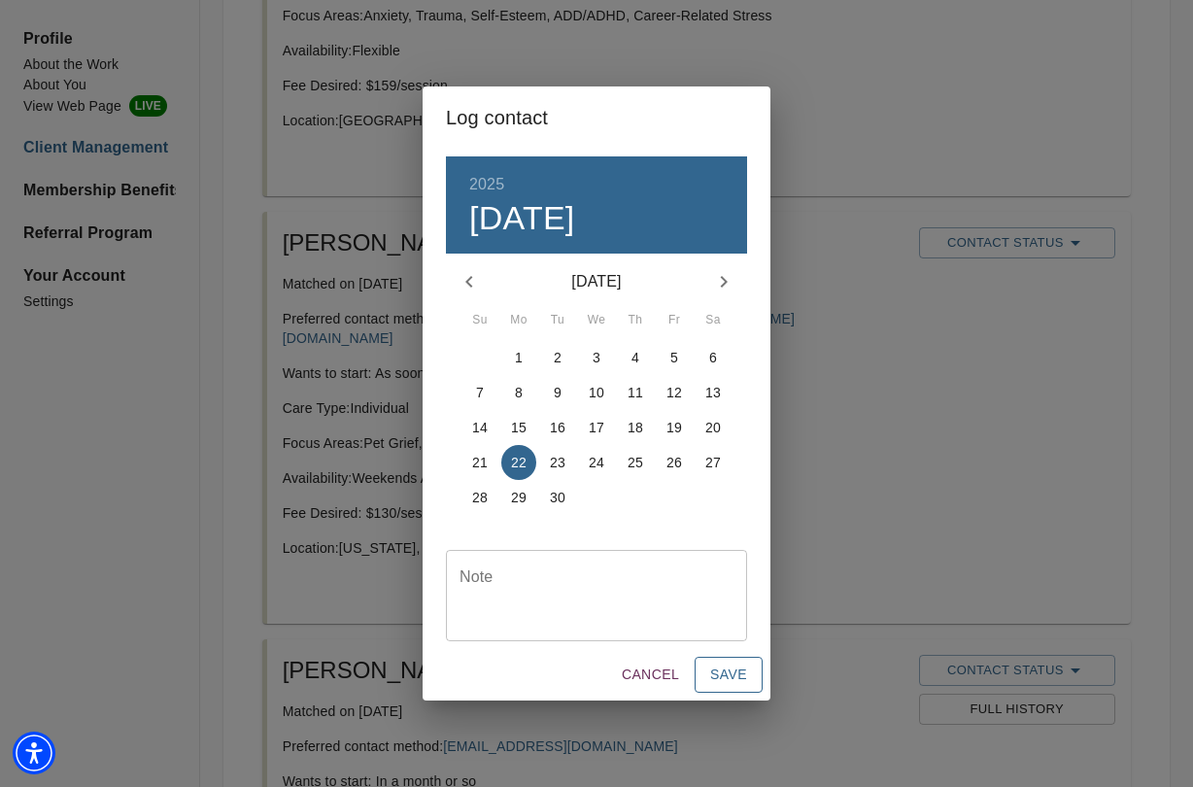
click at [724, 666] on span "Save" at bounding box center [728, 674] width 37 height 24
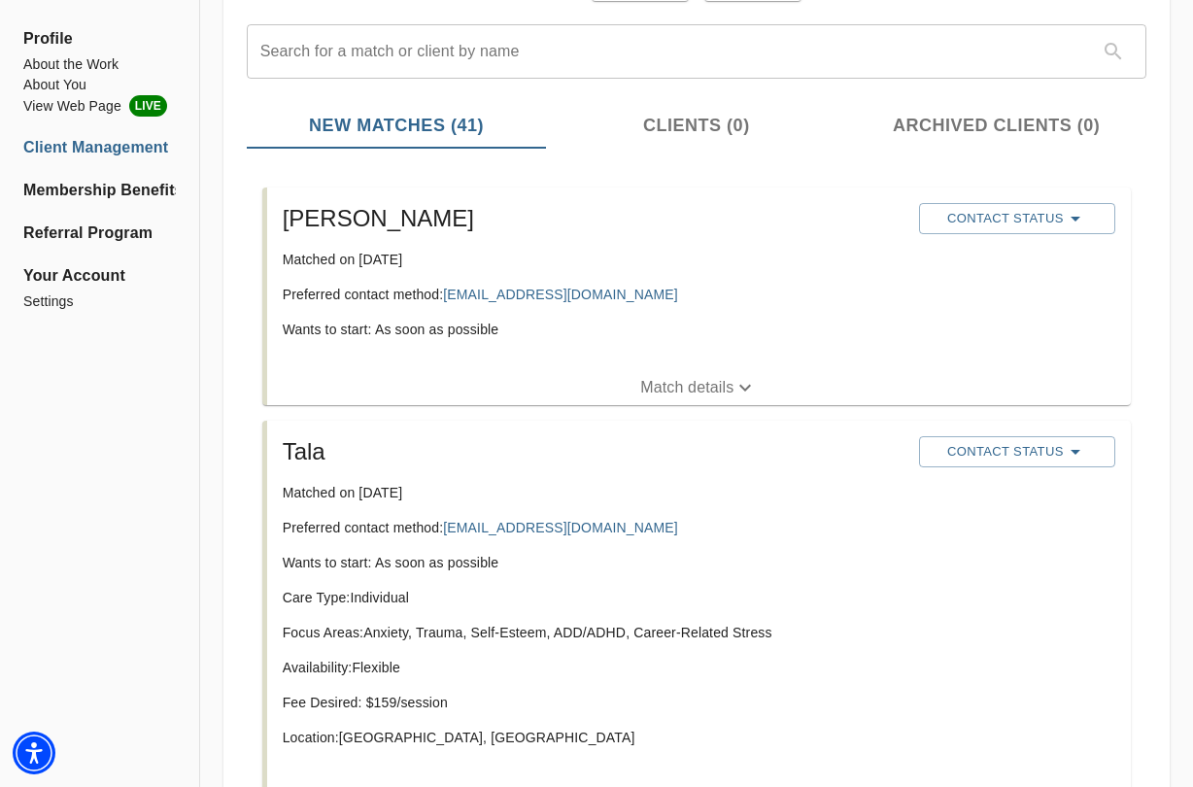
scroll to position [201, 0]
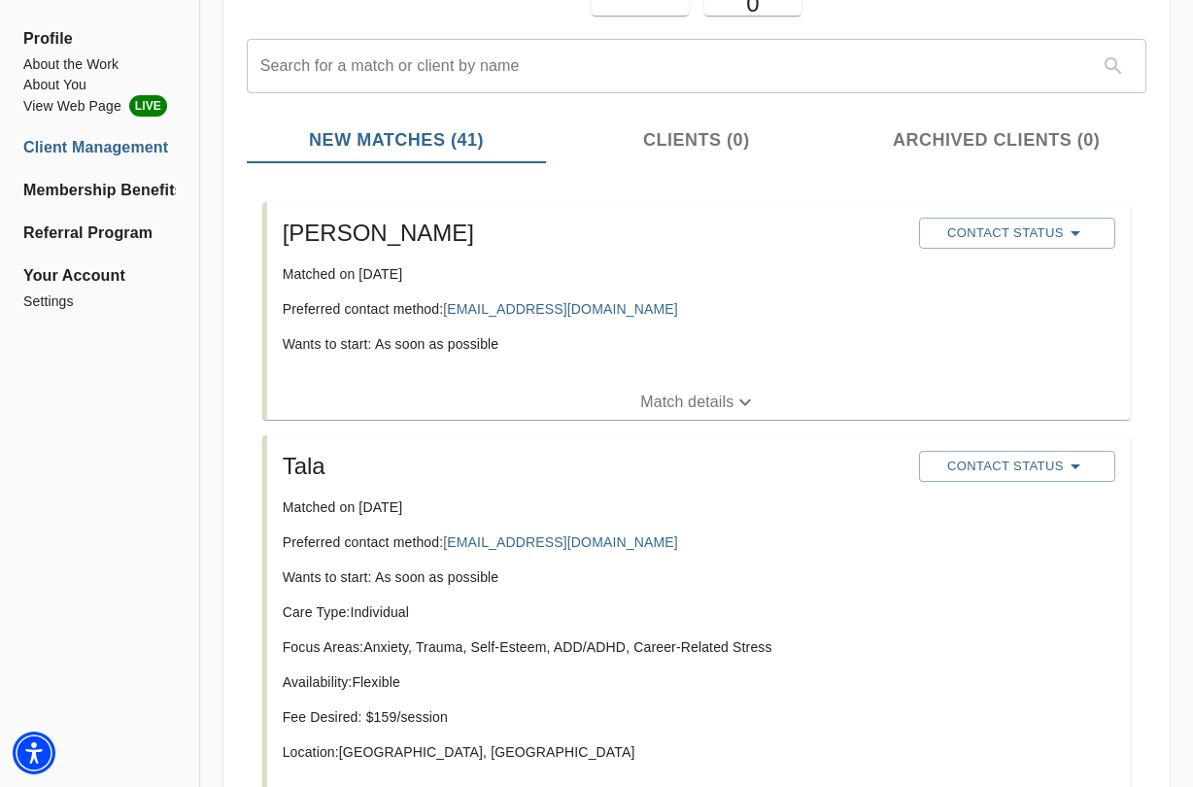
click at [697, 400] on p "Match details" at bounding box center [686, 401] width 93 height 23
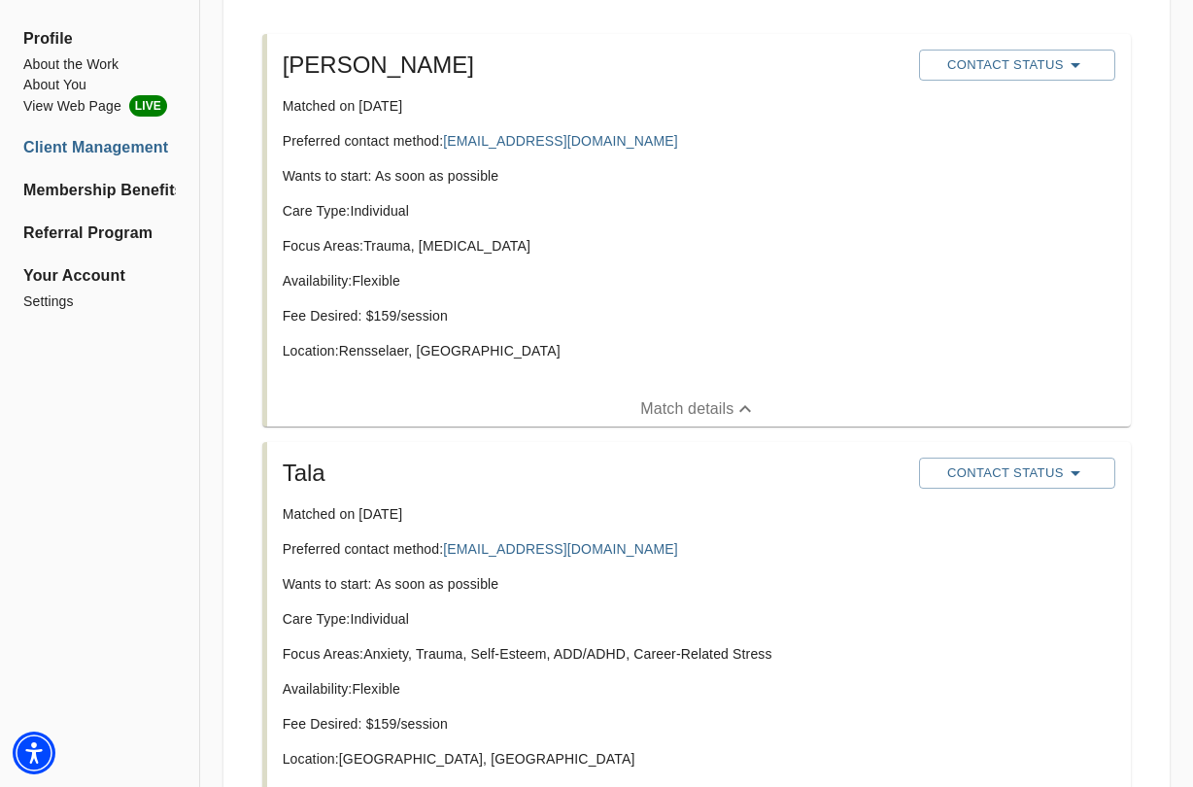
scroll to position [374, 0]
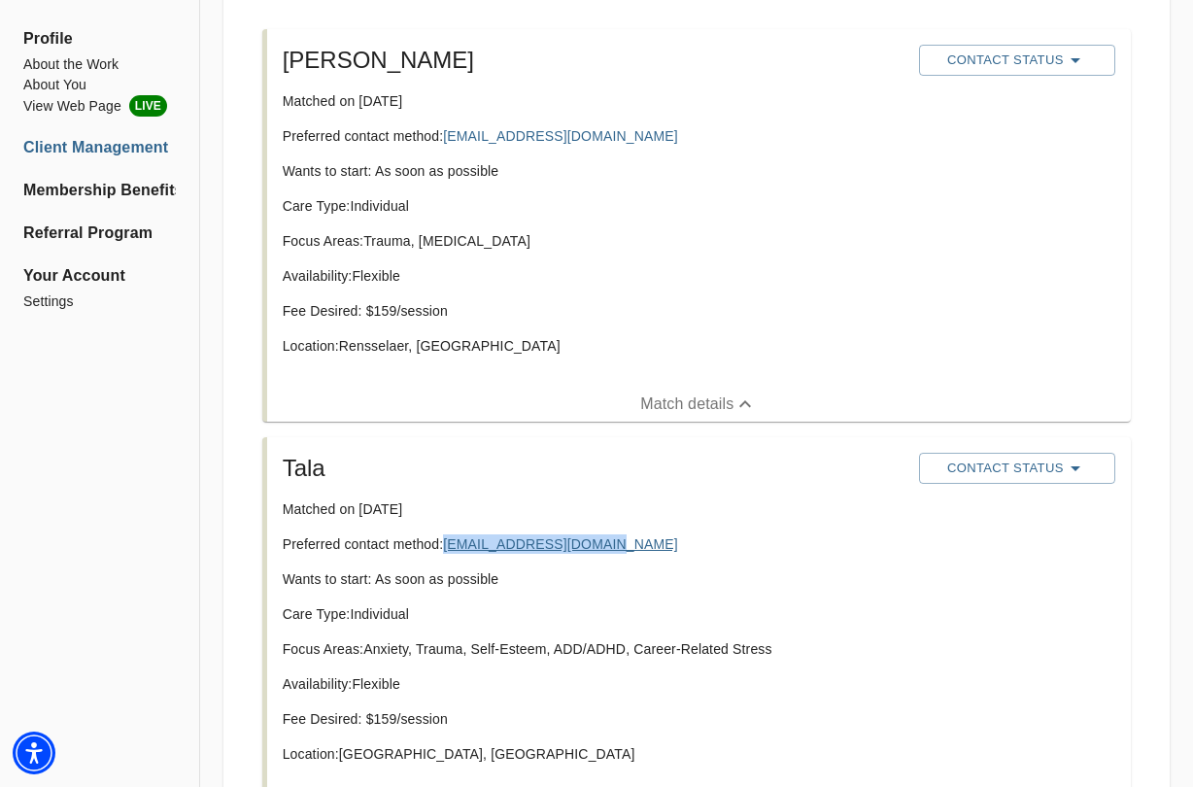
copy link "talaalfoqaha@gmail.com"
drag, startPoint x: 542, startPoint y: 546, endPoint x: 418, endPoint y: 11, distance: 549.4
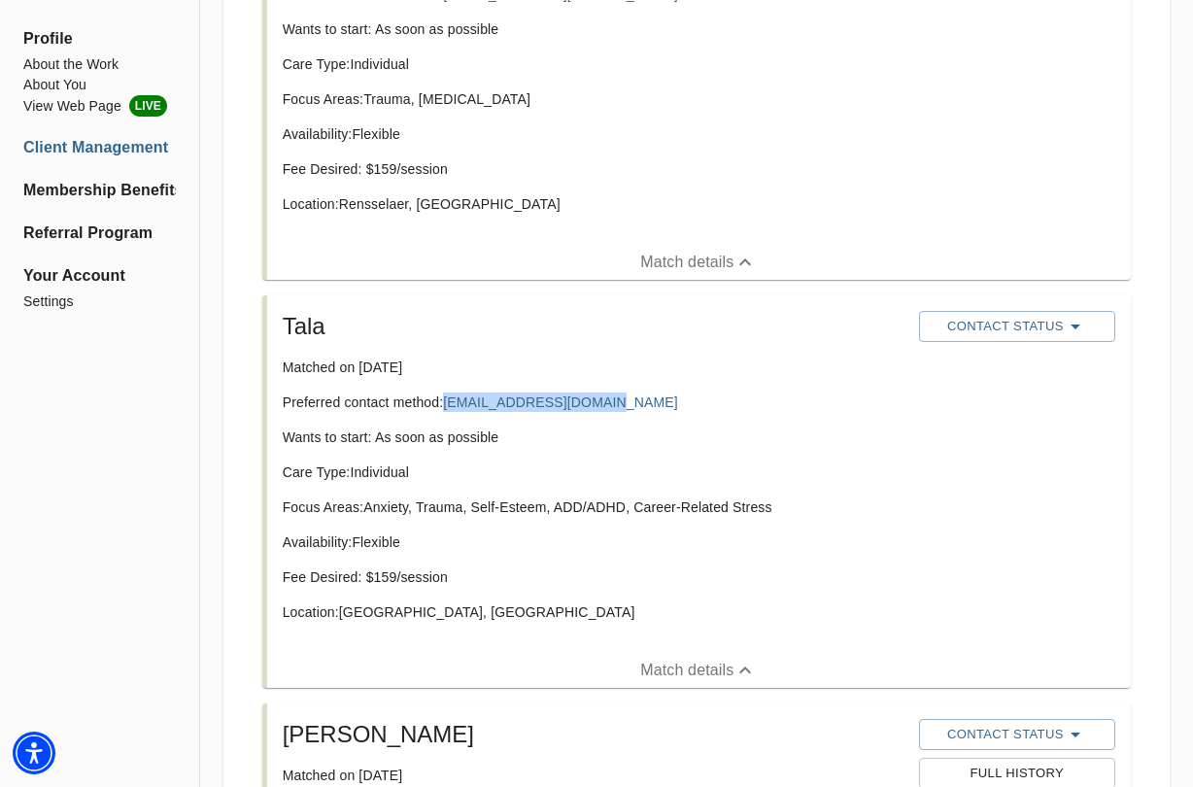
scroll to position [518, 0]
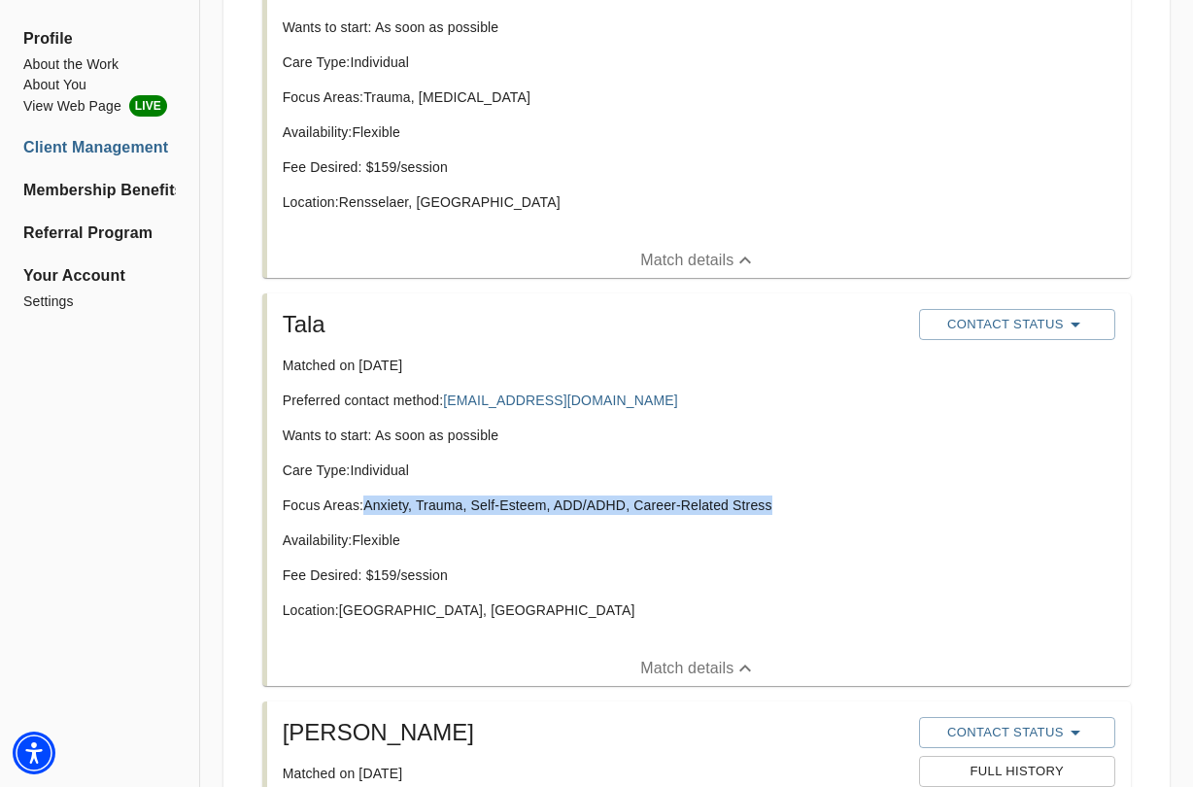
drag, startPoint x: 777, startPoint y: 502, endPoint x: 372, endPoint y: 505, distance: 405.0
click at [367, 505] on p "Focus Areas: Anxiety, Trauma, Self-Esteem, ADD/ADHD, Career-Related Stress" at bounding box center [593, 504] width 621 height 19
copy p "Anxiety, Trauma, Self-Esteem, ADD/ADHD, Career-Related Stress"
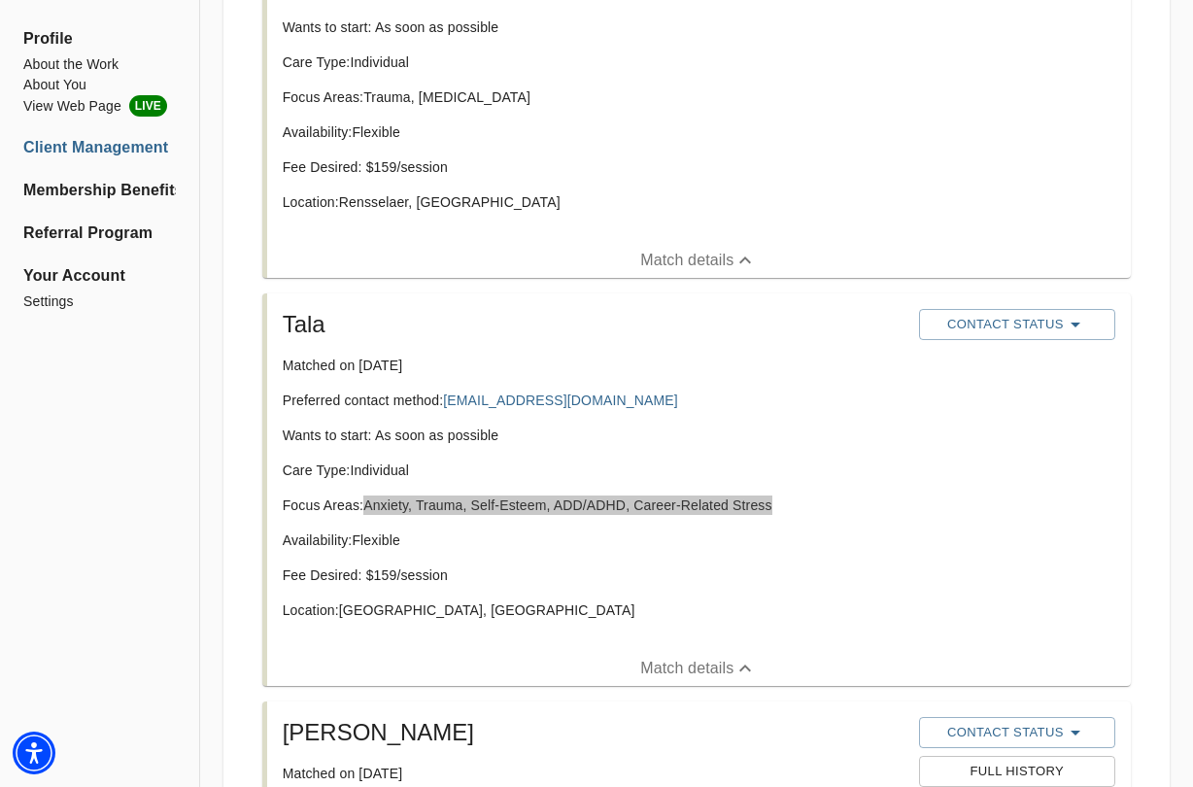
drag, startPoint x: 388, startPoint y: 505, endPoint x: 362, endPoint y: 222, distance: 283.8
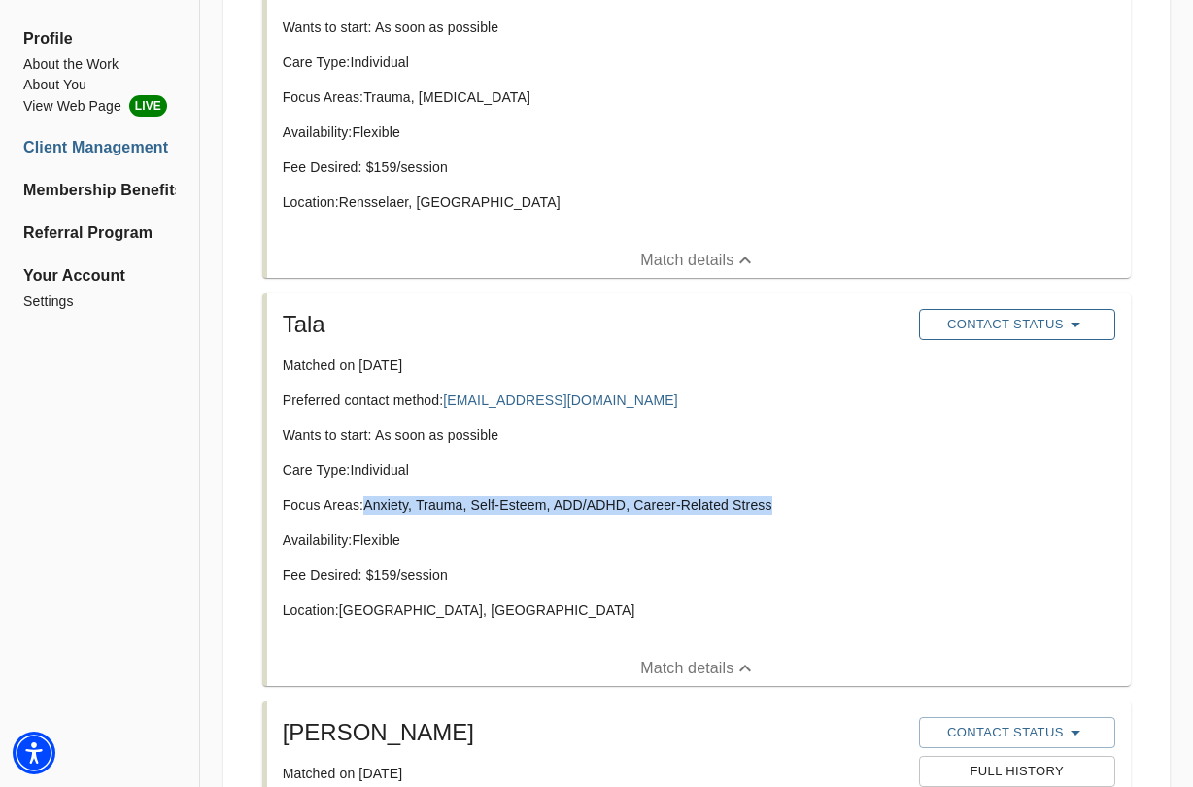
click at [1045, 320] on span "Contact Status" at bounding box center [1016, 324] width 177 height 23
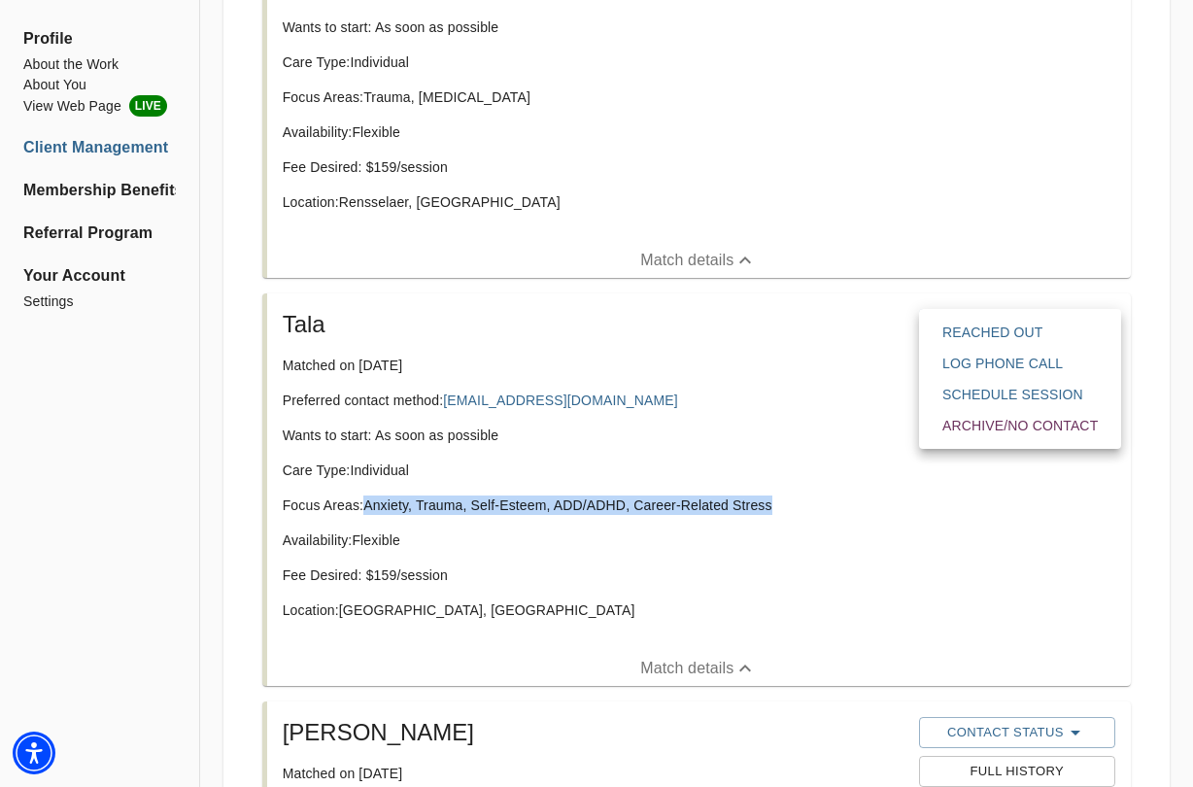
click at [1040, 340] on span "Reached Out" at bounding box center [1019, 331] width 155 height 19
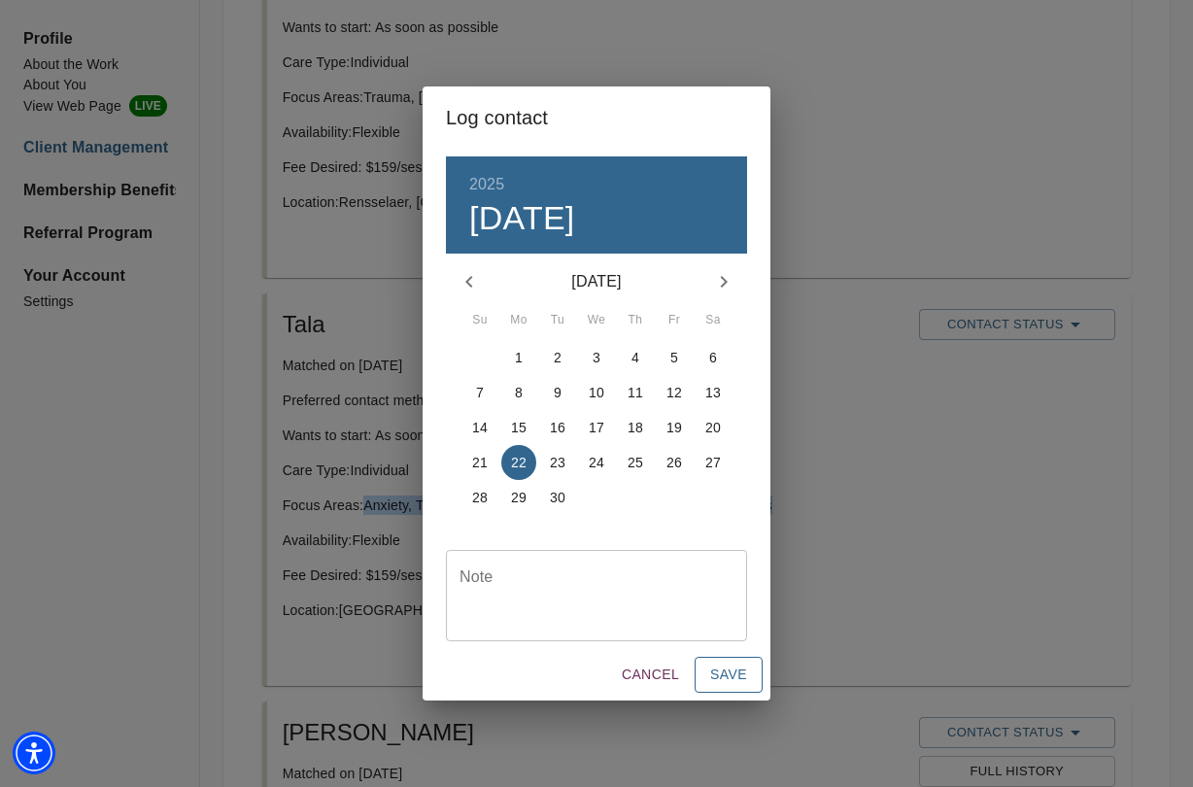
click at [743, 678] on span "Save" at bounding box center [728, 674] width 37 height 24
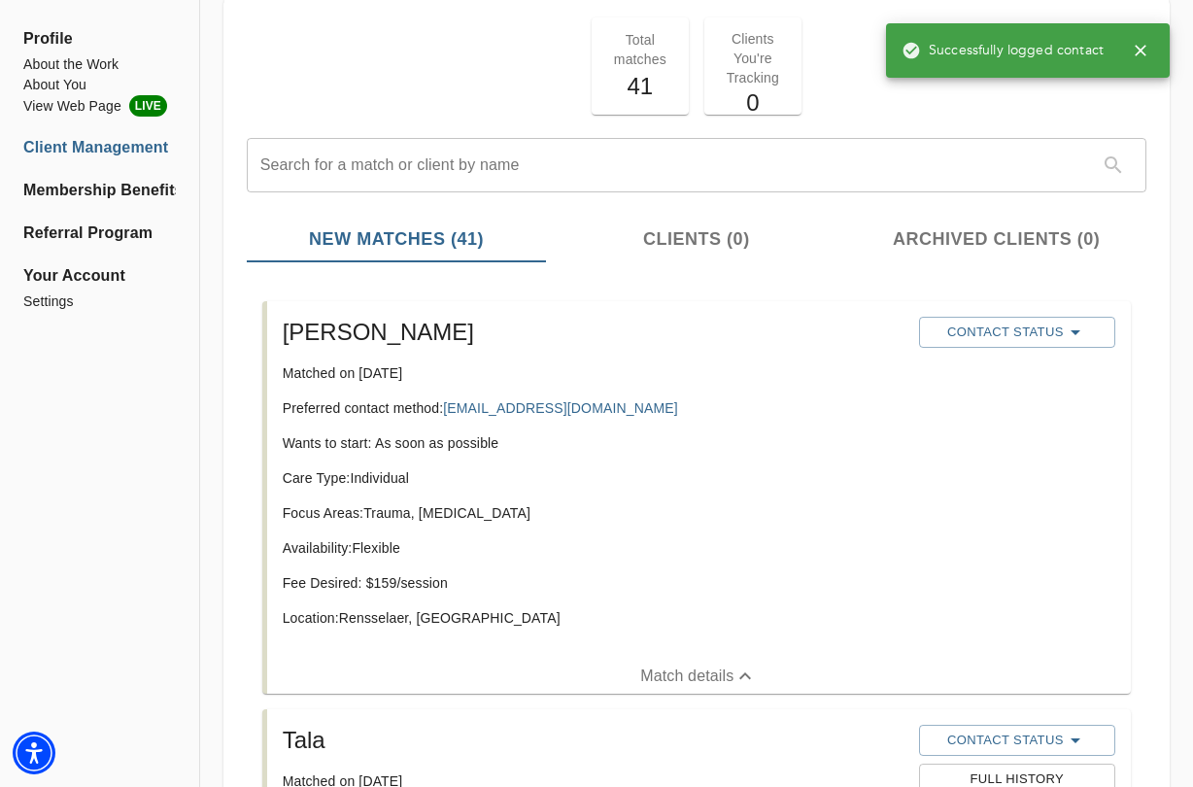
scroll to position [97, 0]
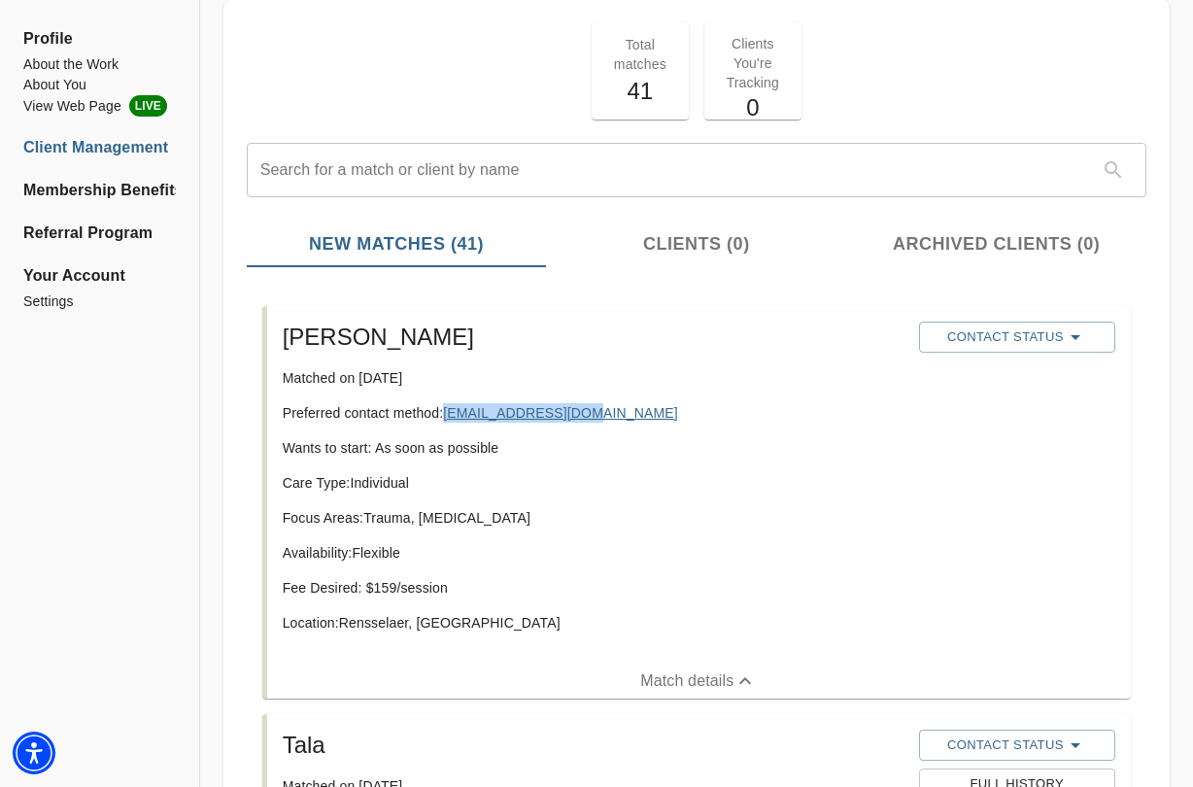
copy link "deputy432@yahoo.com"
drag, startPoint x: 558, startPoint y: 414, endPoint x: 228, endPoint y: 3, distance: 527.1
click at [951, 357] on div at bounding box center [1017, 360] width 204 height 8
click at [973, 336] on span "Contact Status" at bounding box center [1016, 336] width 177 height 23
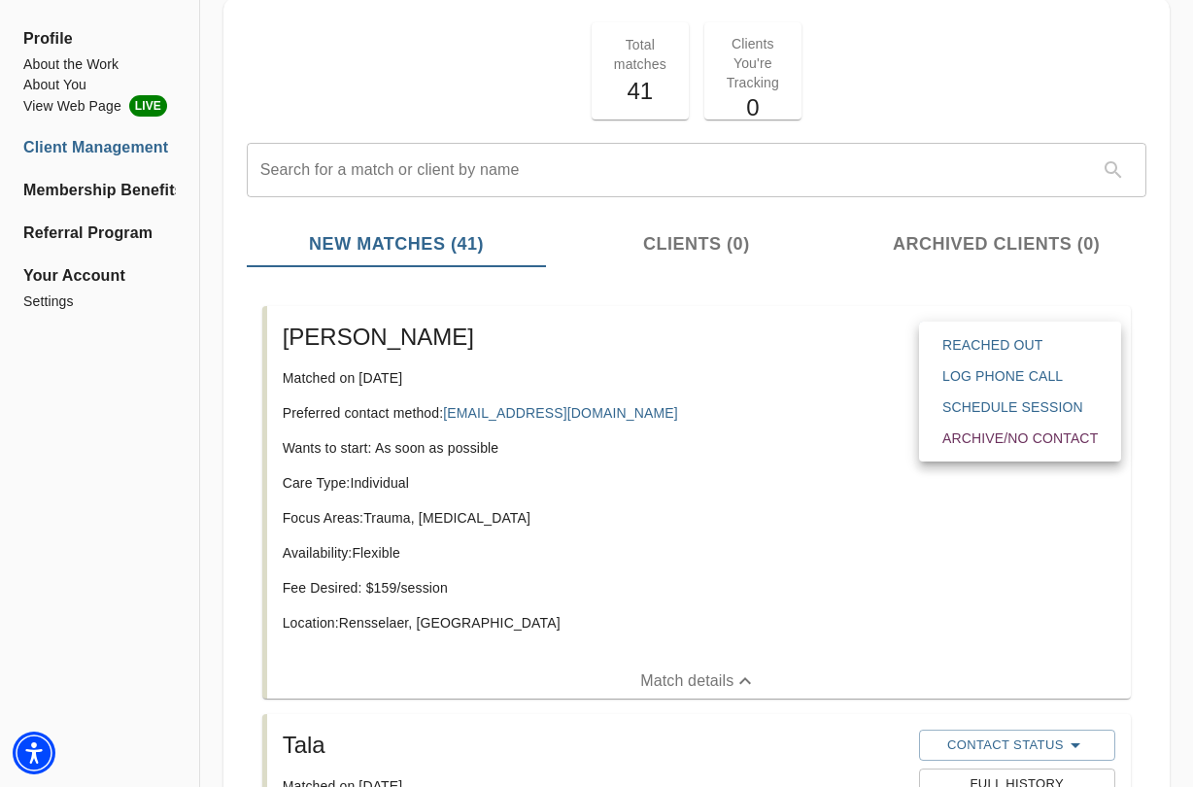
click at [989, 348] on span "Reached Out" at bounding box center [1019, 344] width 155 height 19
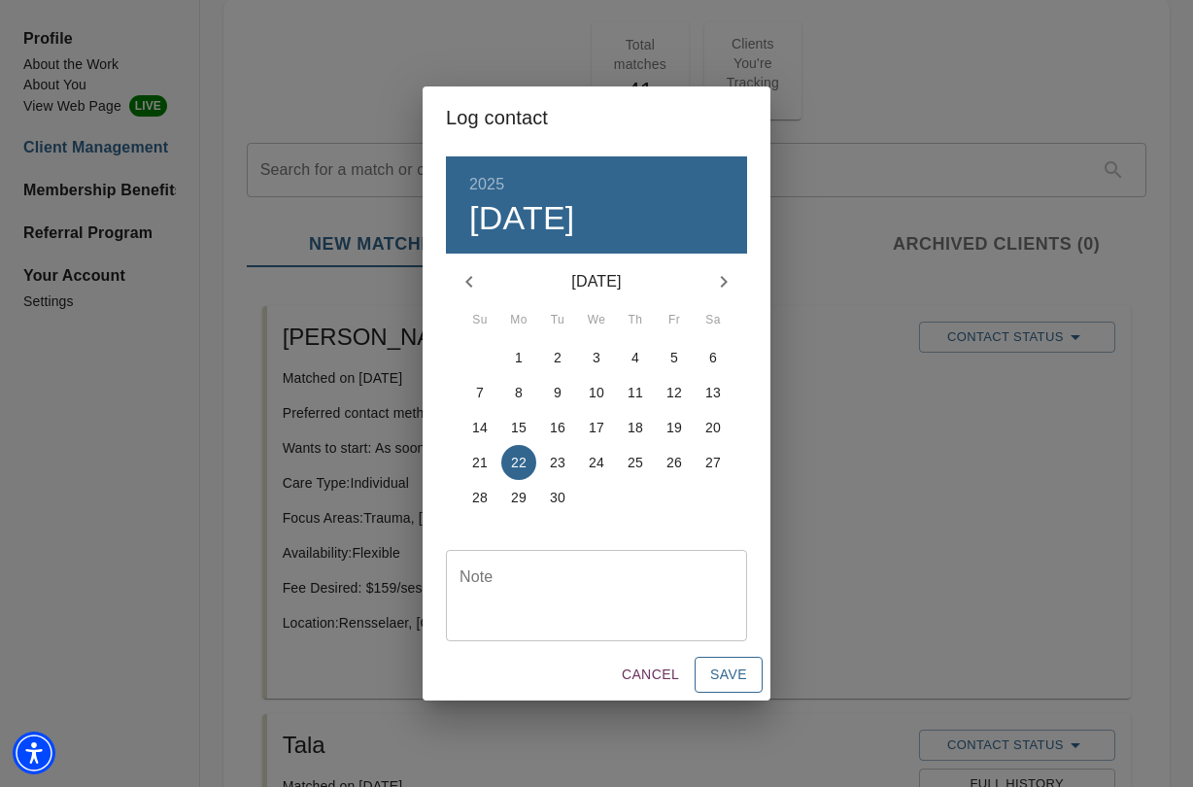
click at [739, 679] on span "Save" at bounding box center [728, 674] width 37 height 24
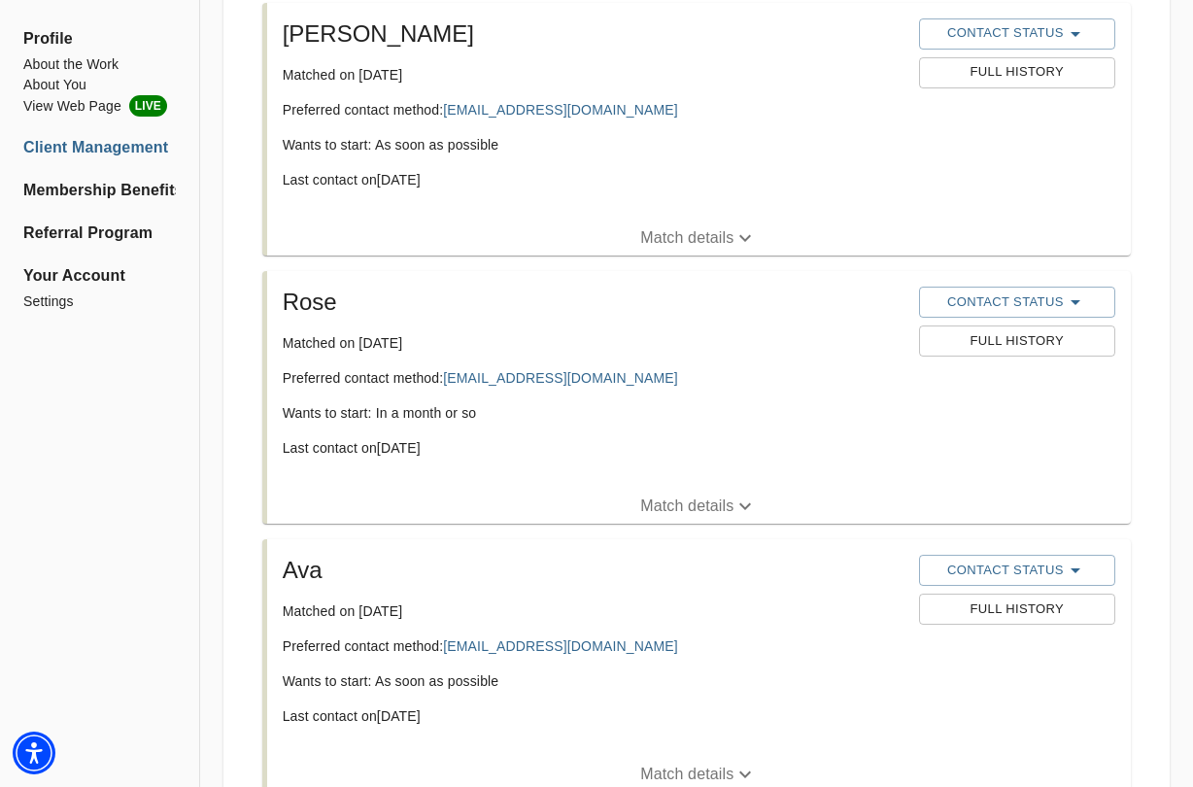
scroll to position [6137, 0]
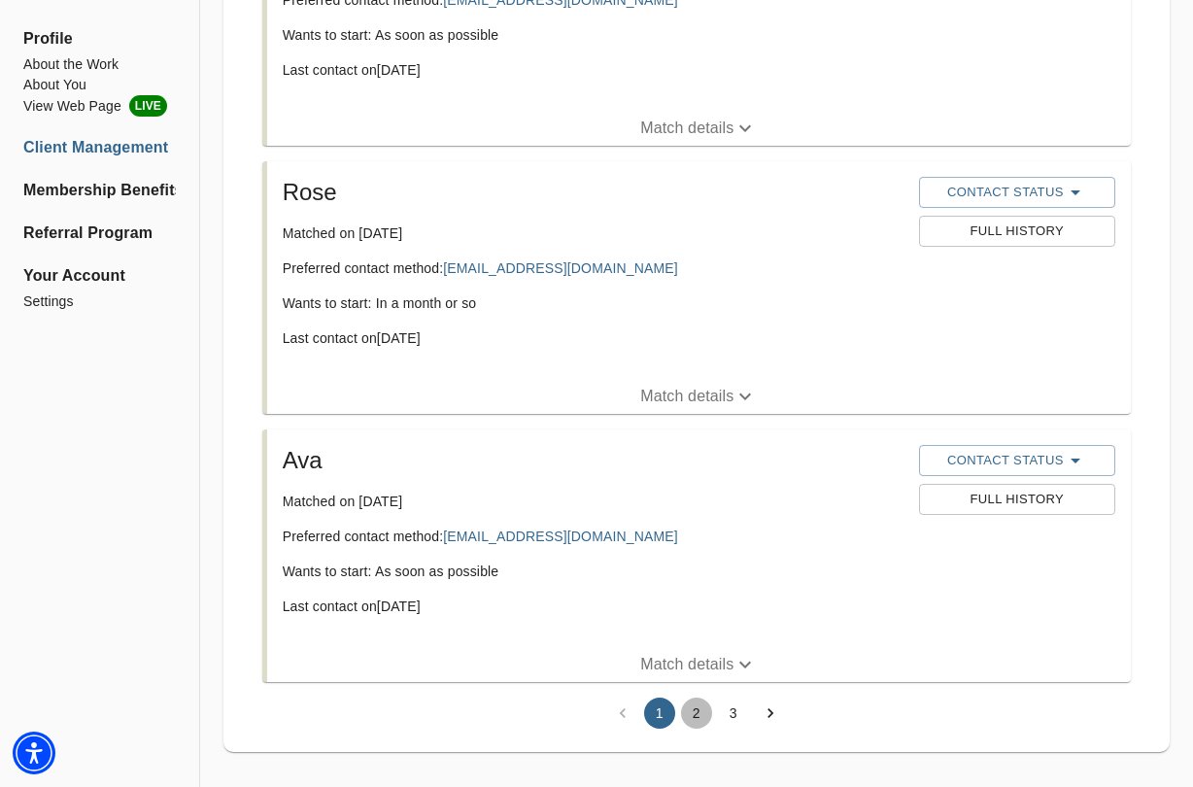
click at [704, 698] on button "2" at bounding box center [696, 712] width 31 height 31
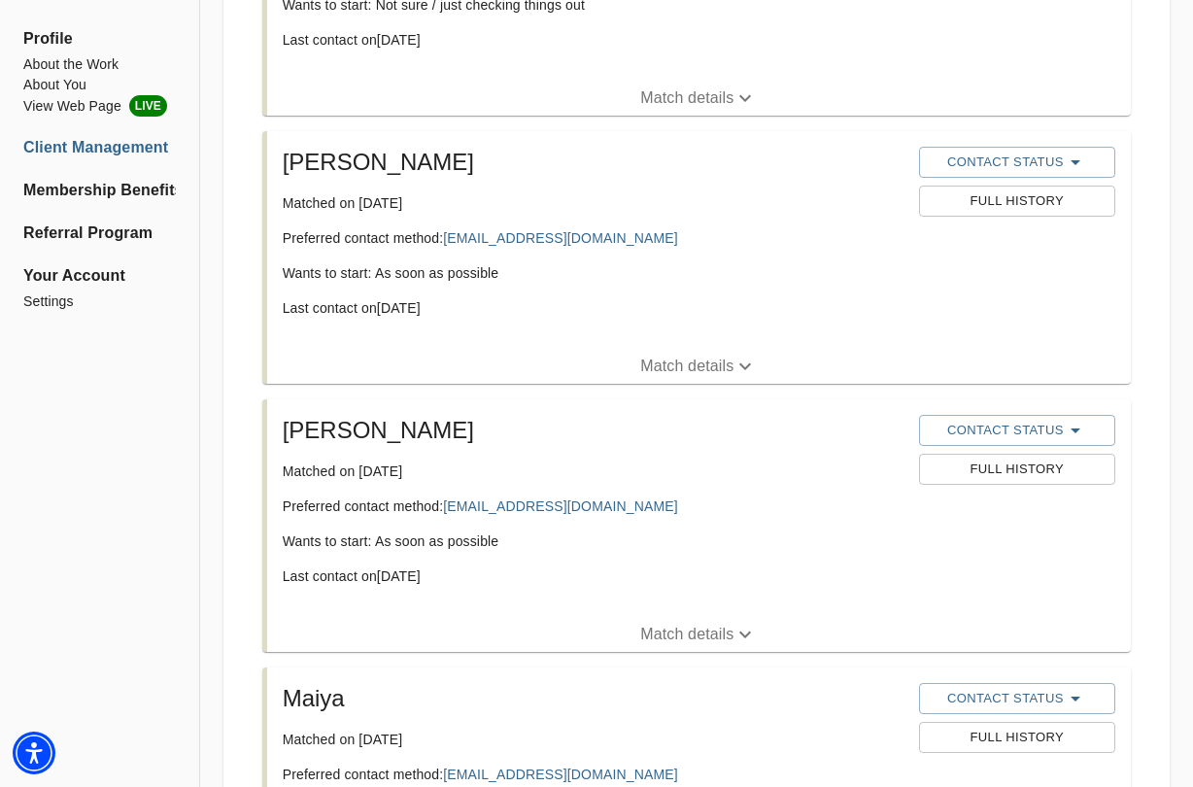
scroll to position [0, 0]
